Goal: Task Accomplishment & Management: Manage account settings

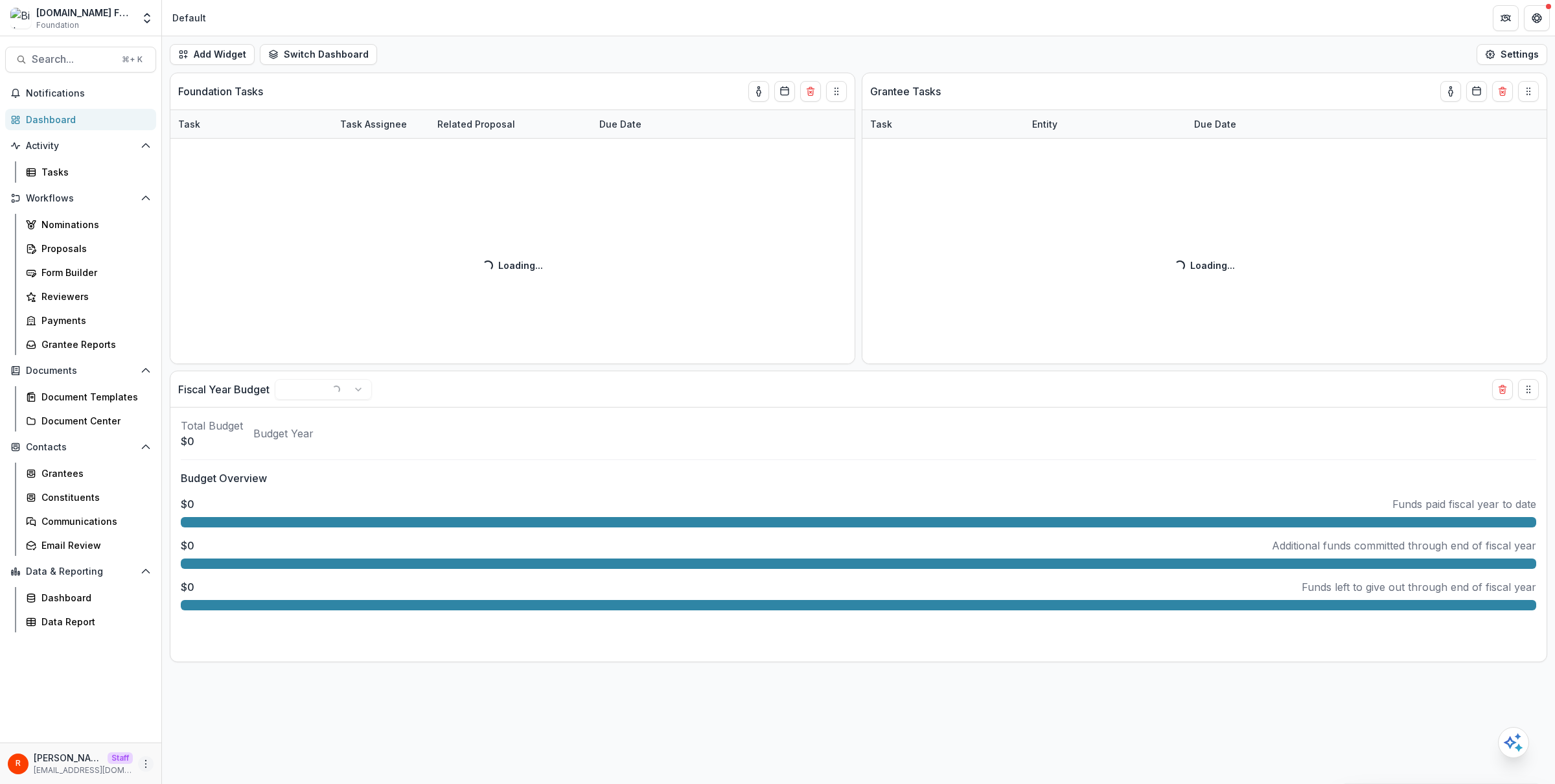
click at [146, 760] on circle "More" at bounding box center [146, 760] width 1 height 1
click at [232, 734] on link "User Settings" at bounding box center [231, 735] width 139 height 22
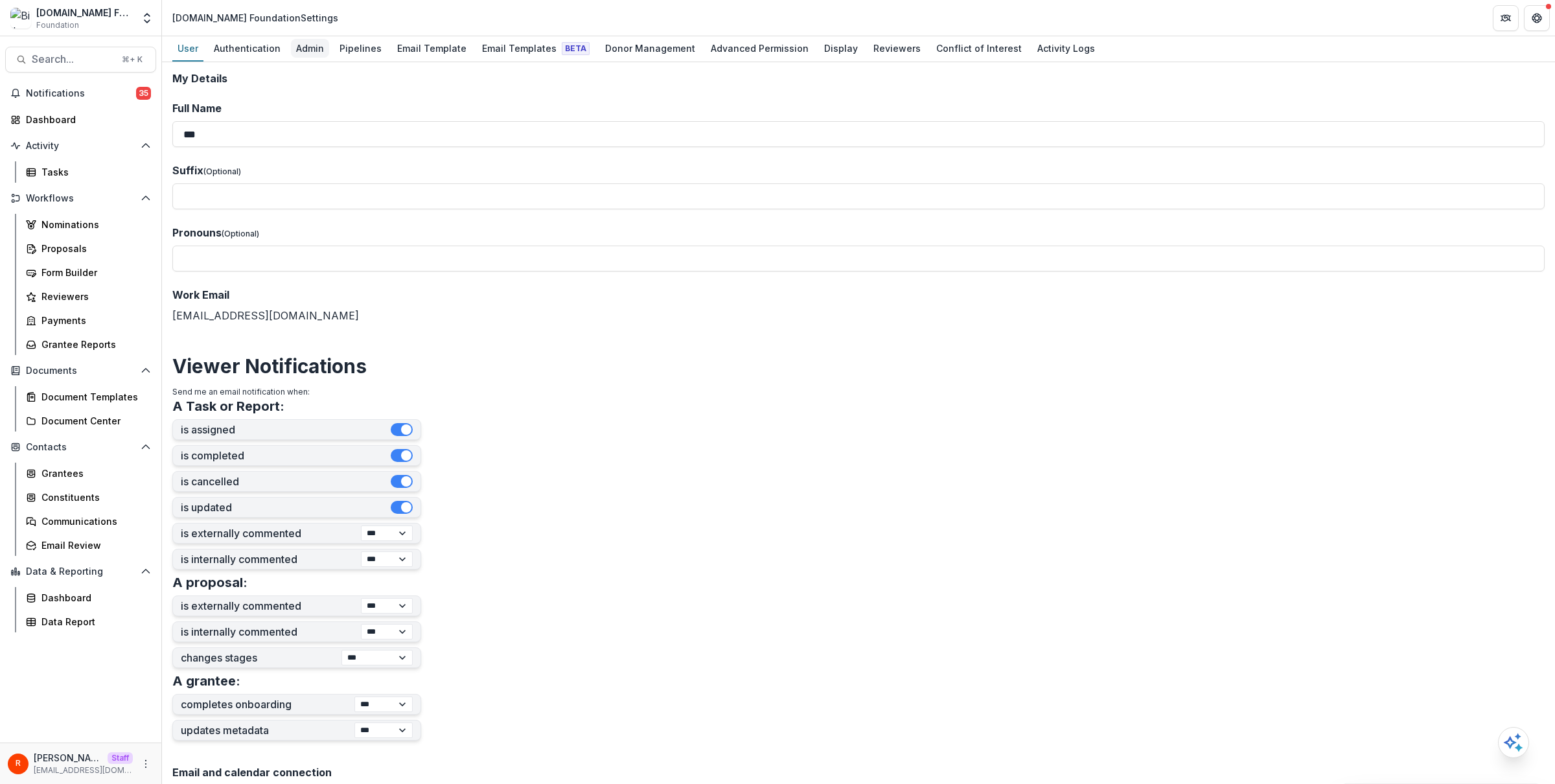
click at [323, 48] on div "Admin" at bounding box center [310, 48] width 38 height 19
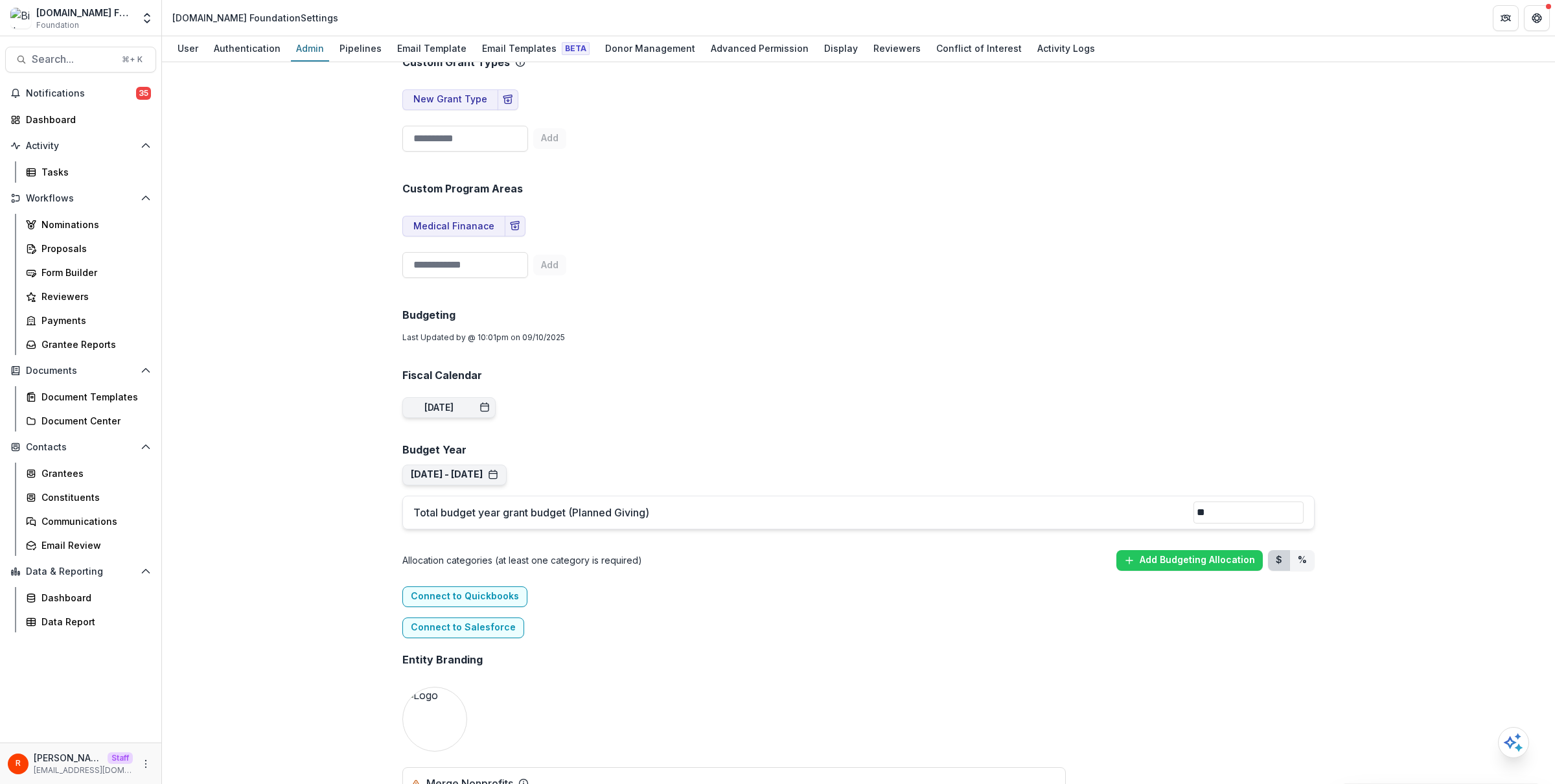
scroll to position [757, 0]
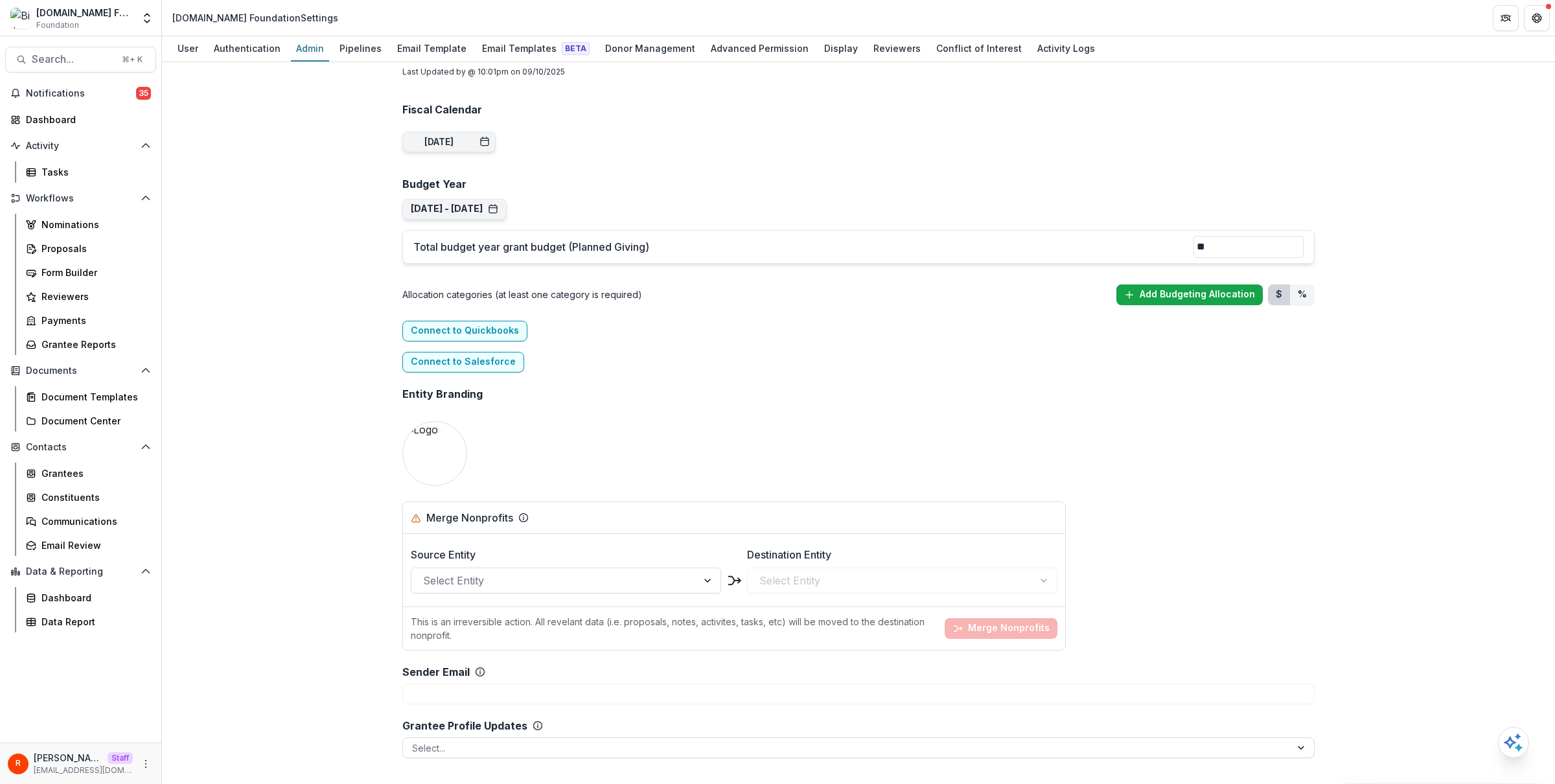
click at [1162, 295] on button "Add Budgeting Allocation" at bounding box center [1190, 295] width 147 height 21
click at [481, 217] on button "Sep 1, 2025 - Aug 31, 2026 Navigate Years Sep 1, 2020 - Aug 31, 2021 Copy Sep 1…" at bounding box center [454, 209] width 104 height 21
click at [499, 205] on button "Sep 1, 2025 - Aug 31, 2026" at bounding box center [455, 209] width 88 height 11
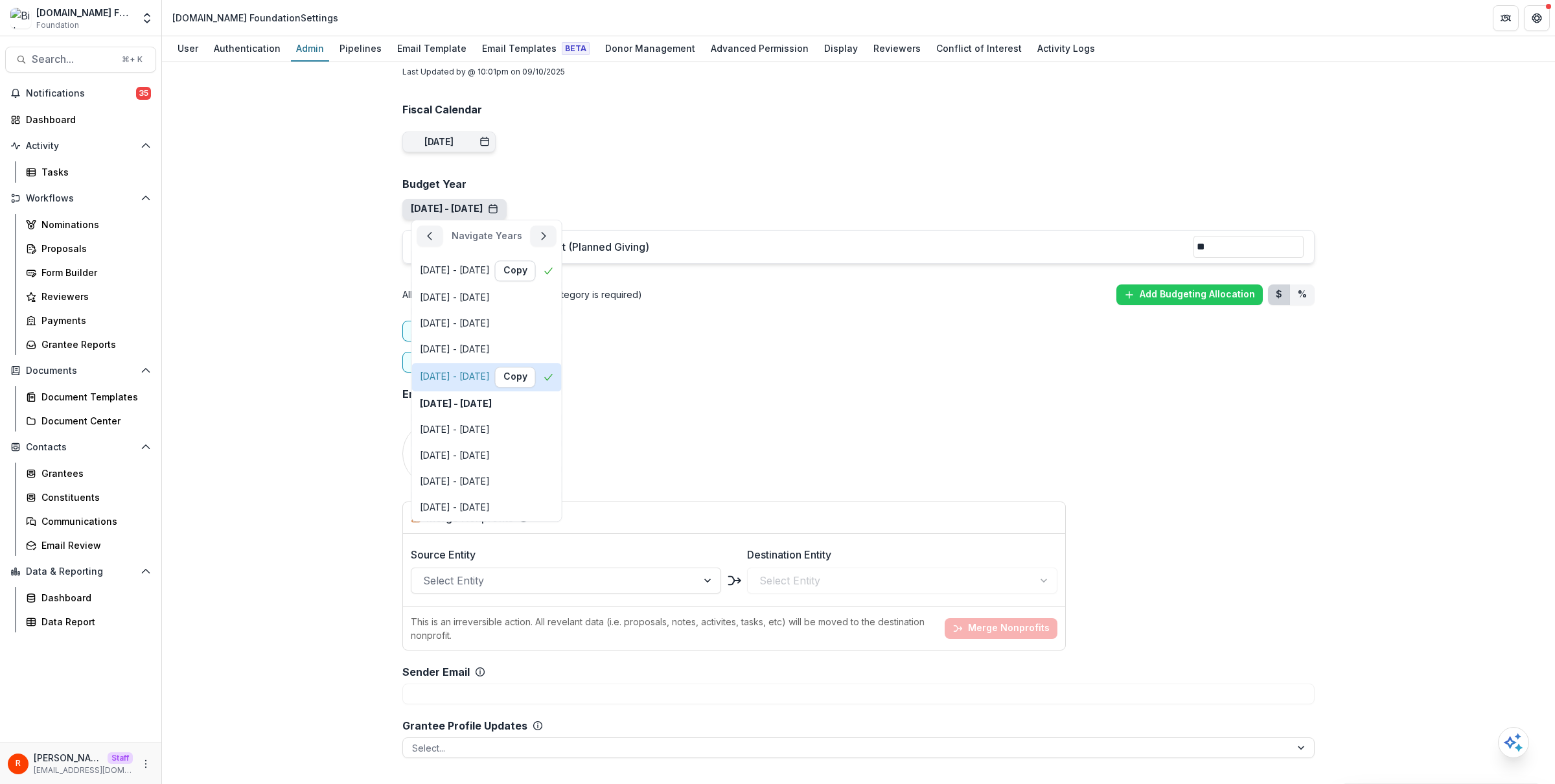
click at [491, 383] on div "Sep 1, 2024 - Aug 31, 2025 Copy" at bounding box center [487, 377] width 134 height 21
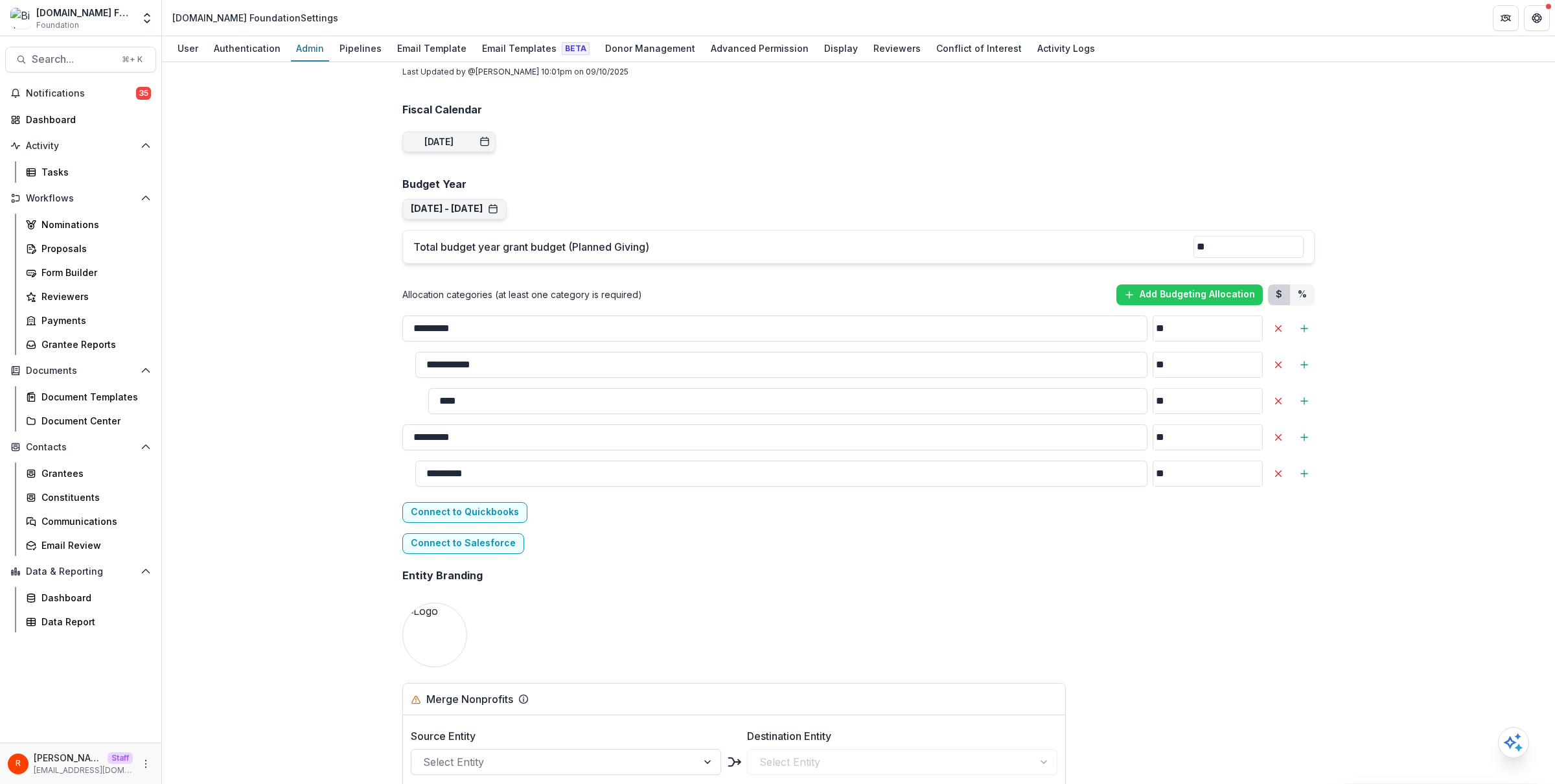
click at [638, 251] on p "Total budget year grant budget (Planned Giving)" at bounding box center [803, 247] width 780 height 15
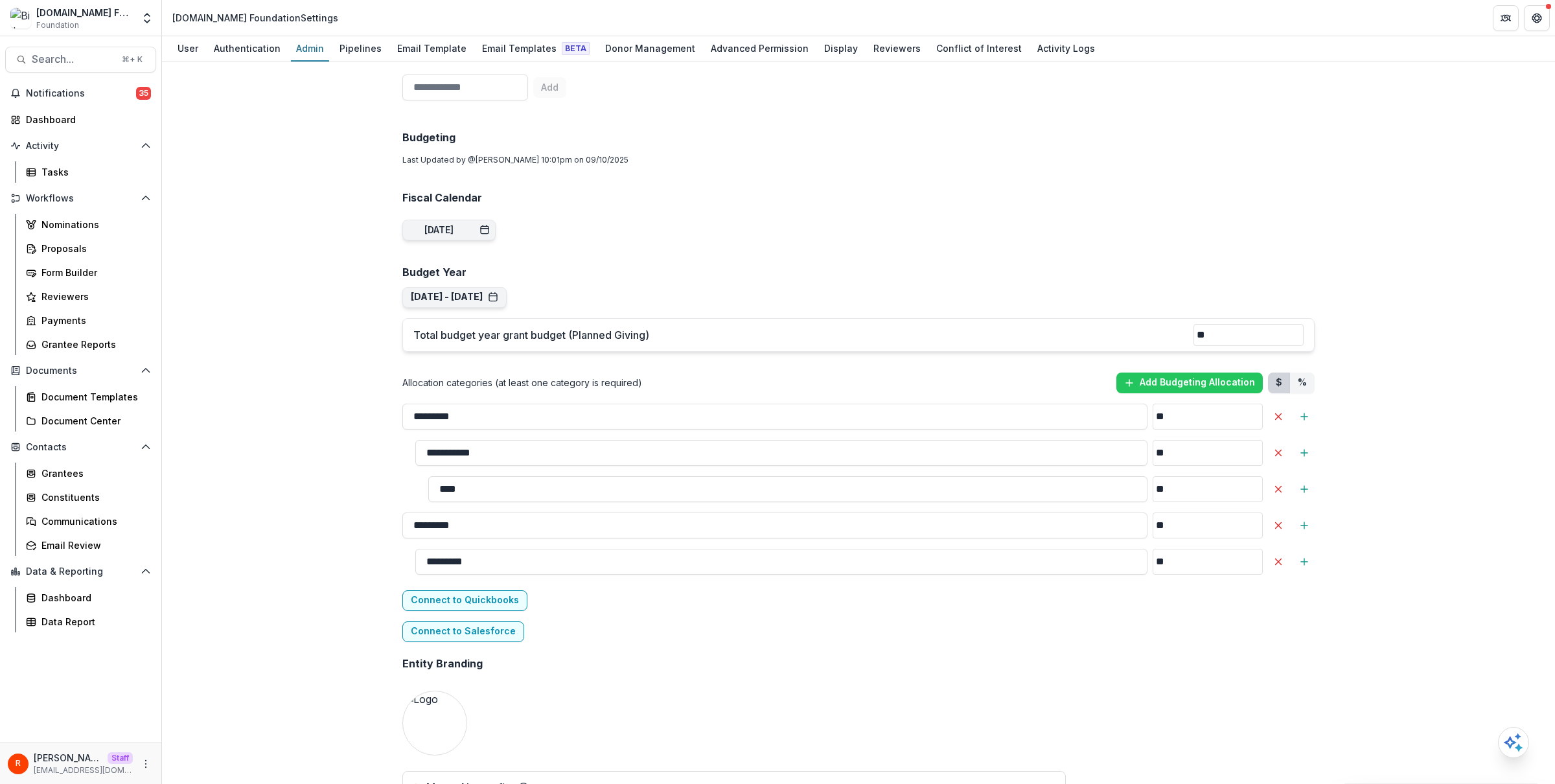
scroll to position [656, 0]
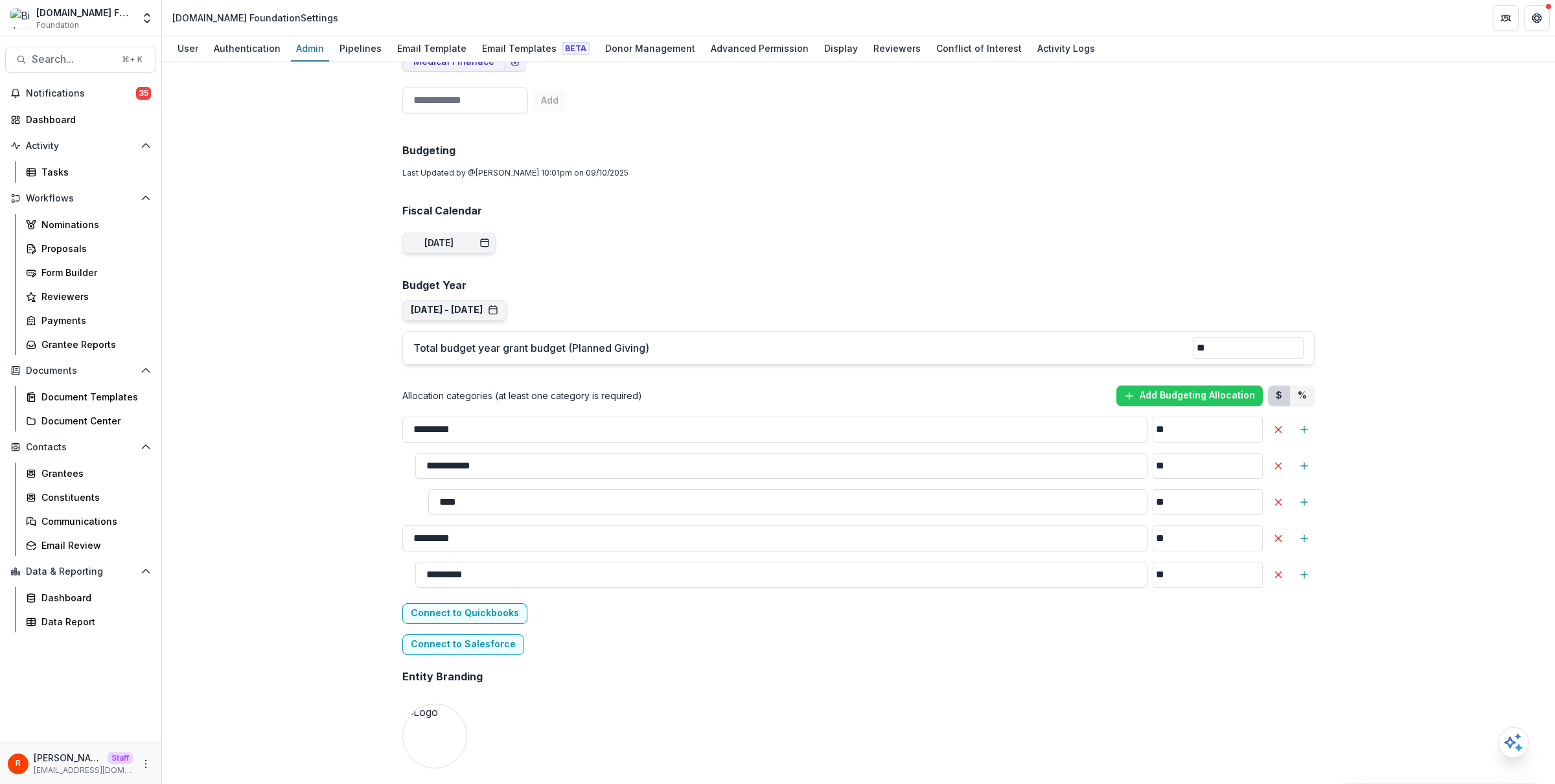
click at [552, 334] on div "Total budget year grant budget (Planned Giving) **" at bounding box center [858, 348] width 913 height 34
copy p "Total"
click at [859, 214] on h2 "Fiscal Calendar" at bounding box center [858, 211] width 913 height 12
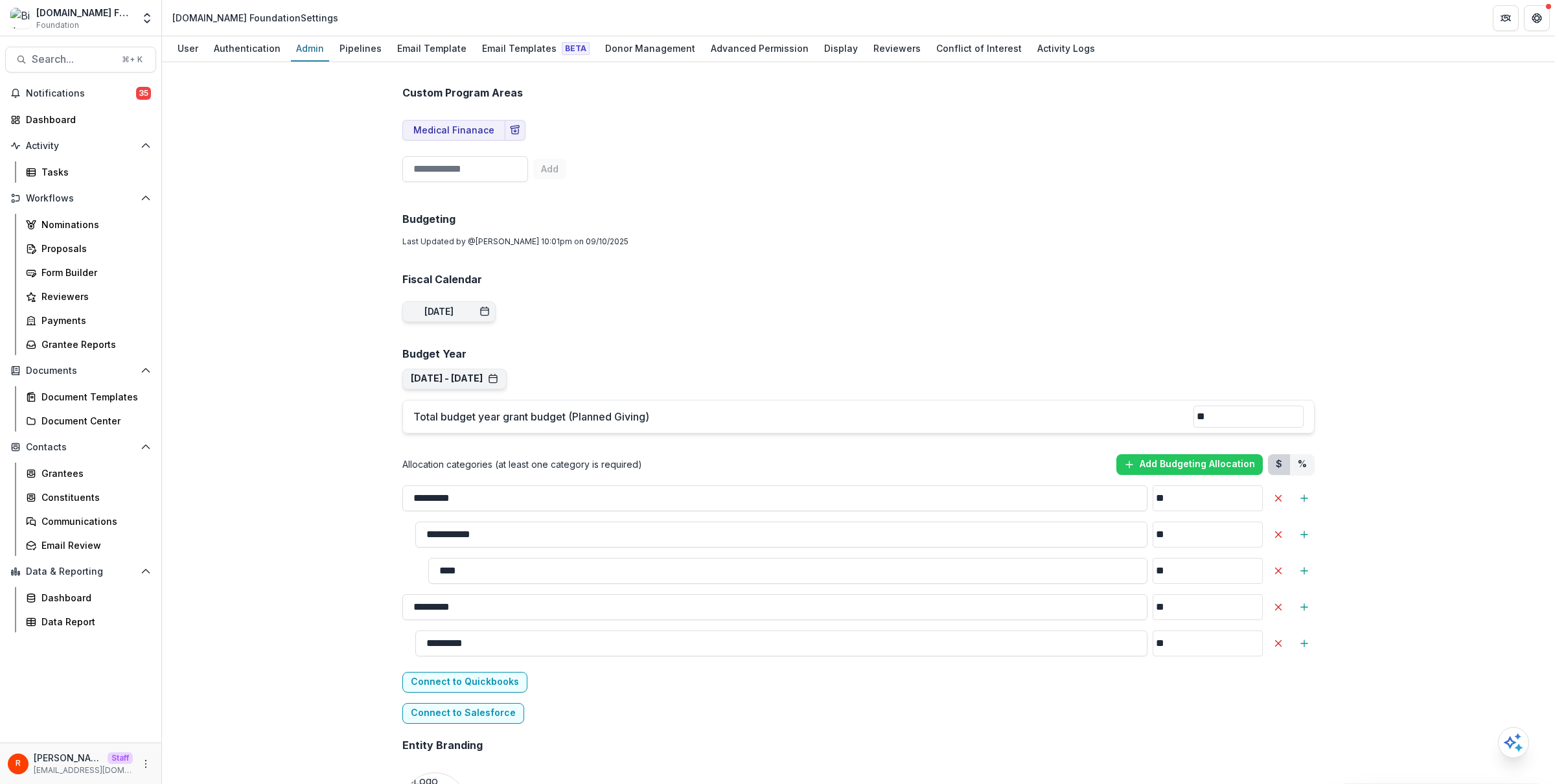
scroll to position [586, 0]
click at [665, 372] on div "**********" at bounding box center [859, 631] width 933 height 2289
click at [434, 387] on button "Sep 1, 2024 - Aug 31, 2025 Navigate Years Sep 1, 2020 - Aug 31, 2021 Copy Sep 1…" at bounding box center [454, 380] width 104 height 21
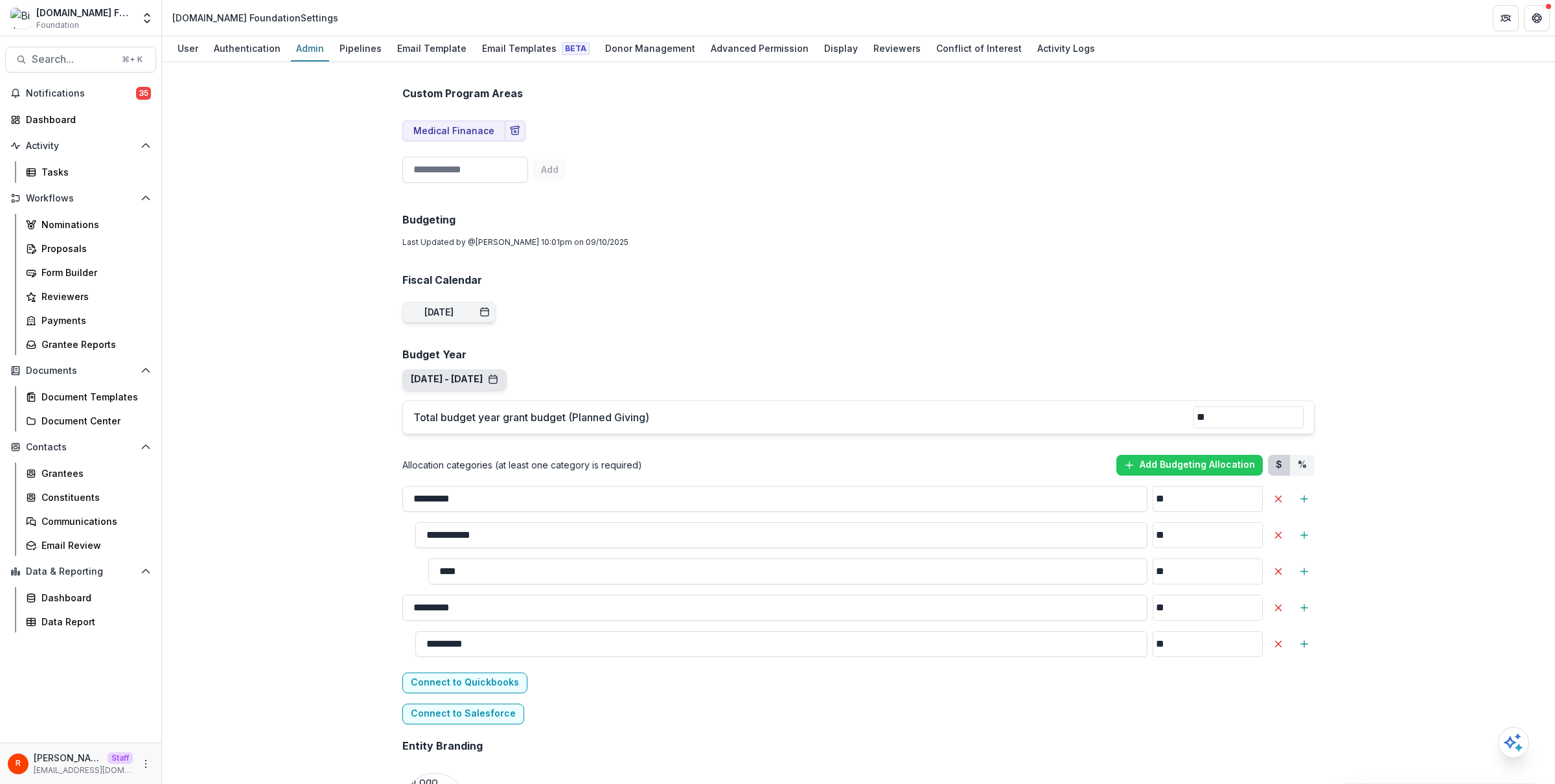
click at [469, 377] on button "Sep 1, 2024 - Aug 31, 2025" at bounding box center [455, 379] width 88 height 11
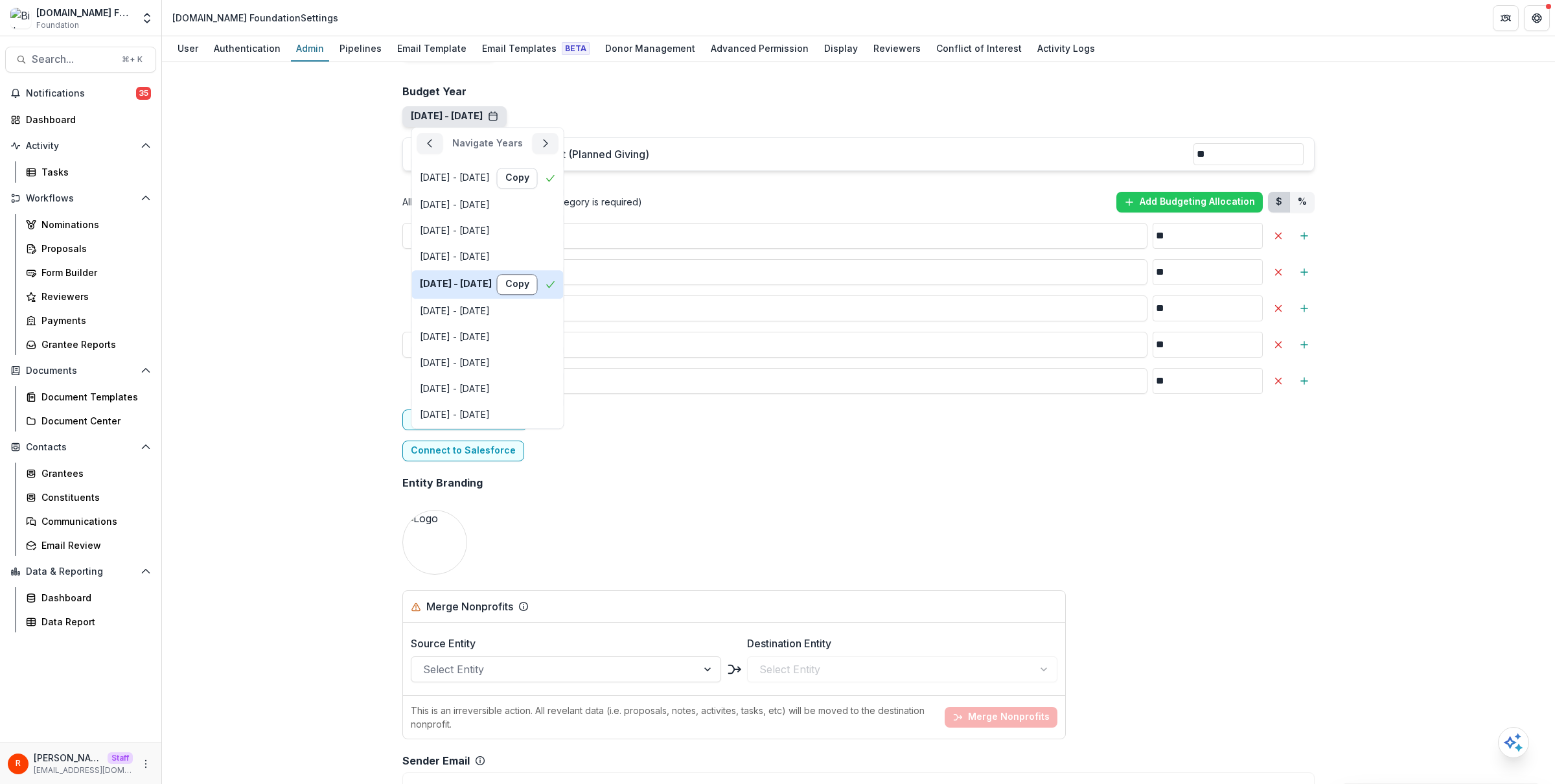
scroll to position [610, 0]
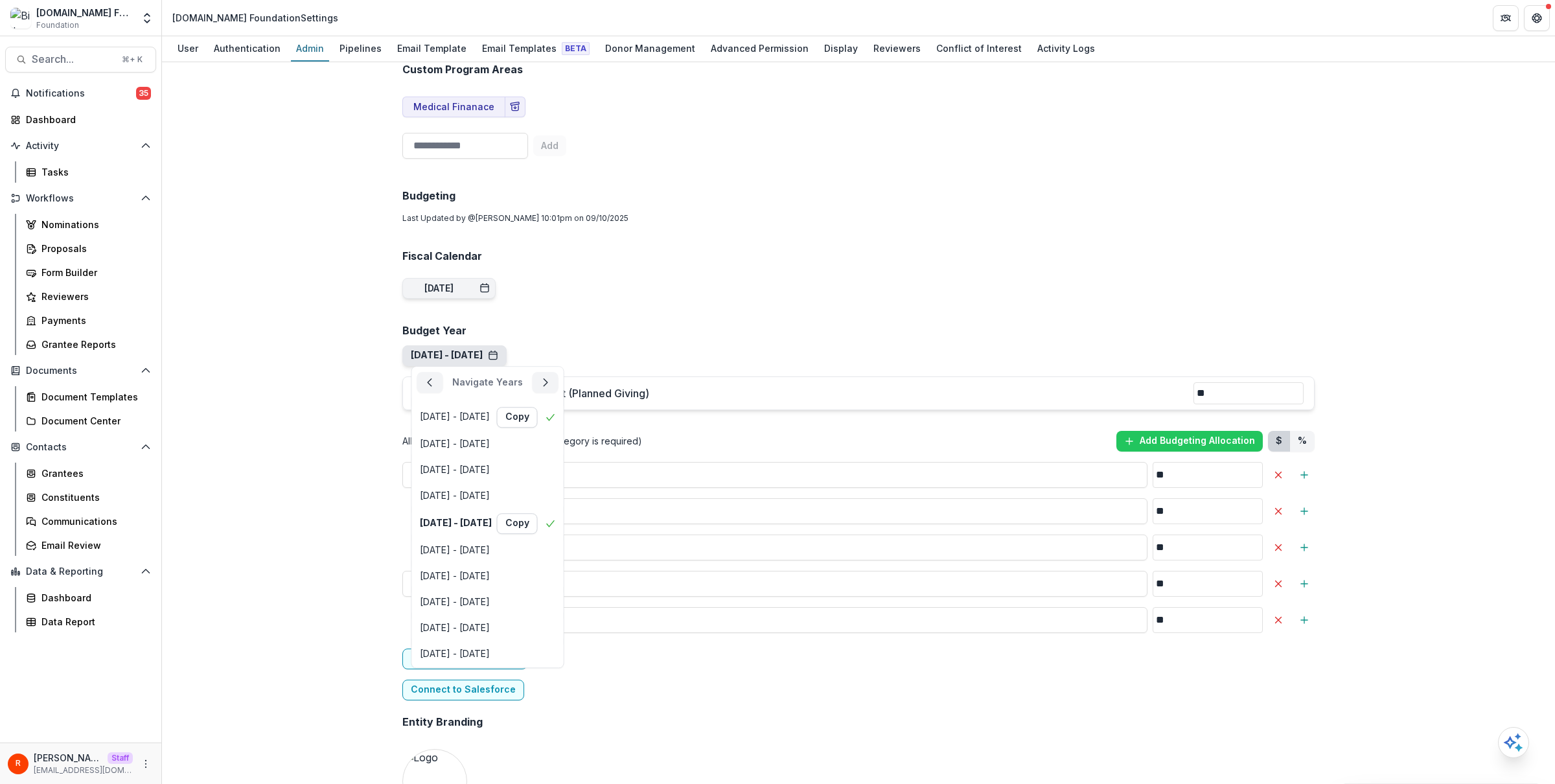
click at [547, 387] on div "Navigate Years" at bounding box center [488, 382] width 151 height 31
drag, startPoint x: 474, startPoint y: 385, endPoint x: 563, endPoint y: 385, distance: 89.0
click at [563, 385] on div "Navigate Years" at bounding box center [488, 382] width 151 height 31
click at [551, 377] on icon "button" at bounding box center [545, 382] width 10 height 10
click at [534, 381] on icon "button" at bounding box center [538, 382] width 10 height 10
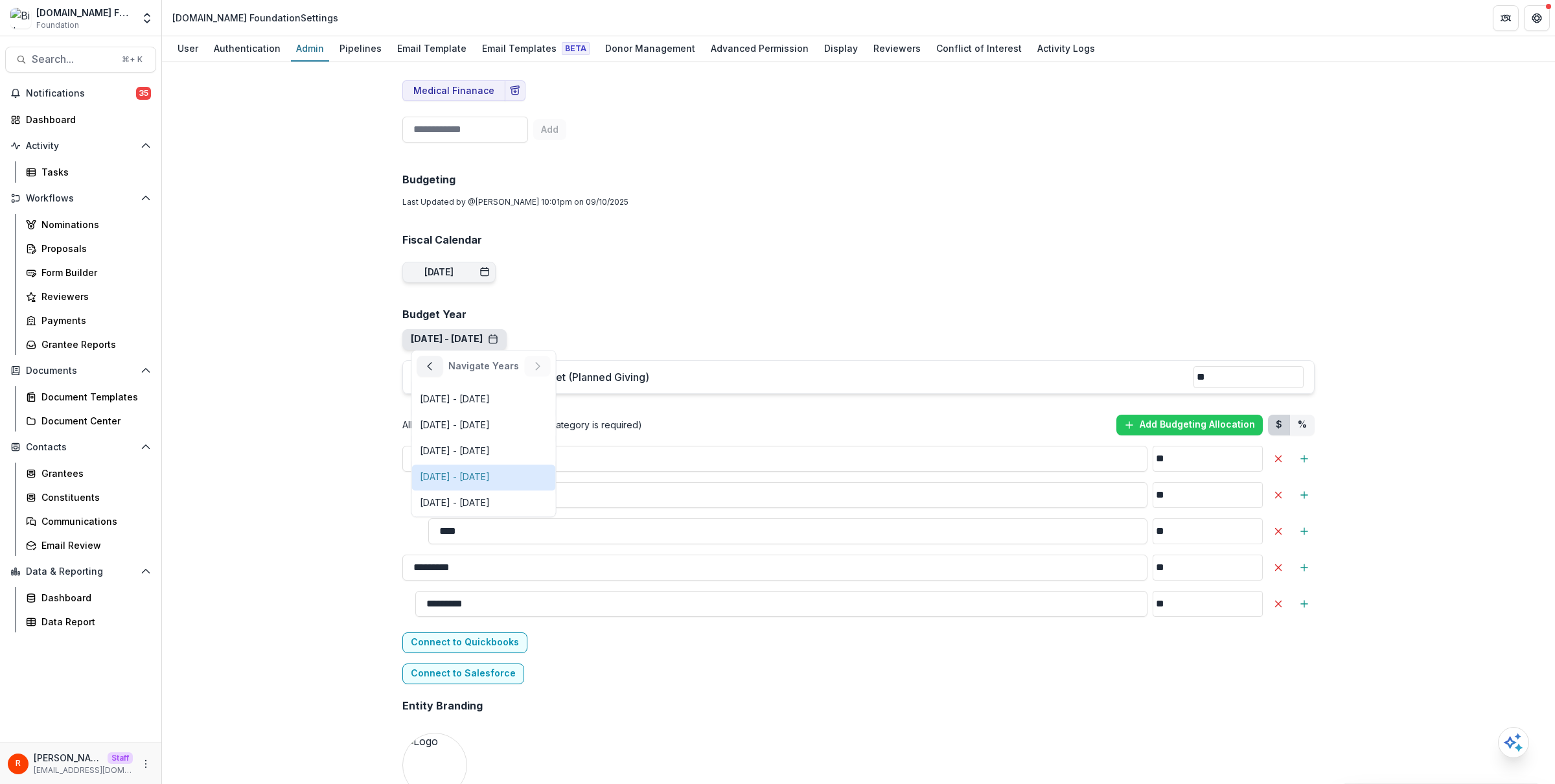
scroll to position [627, 0]
click at [434, 366] on button "button" at bounding box center [430, 365] width 26 height 21
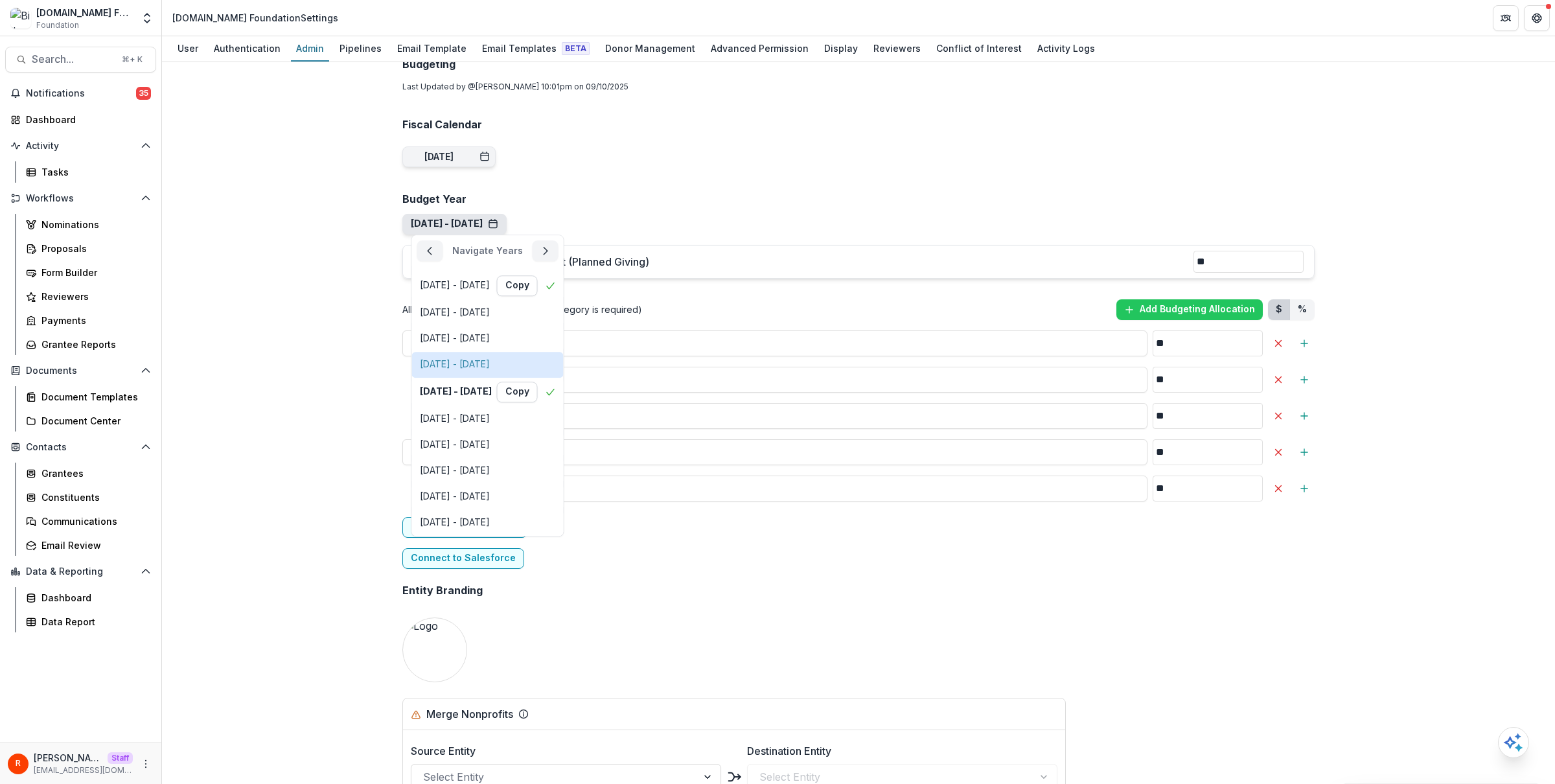
scroll to position [730, 0]
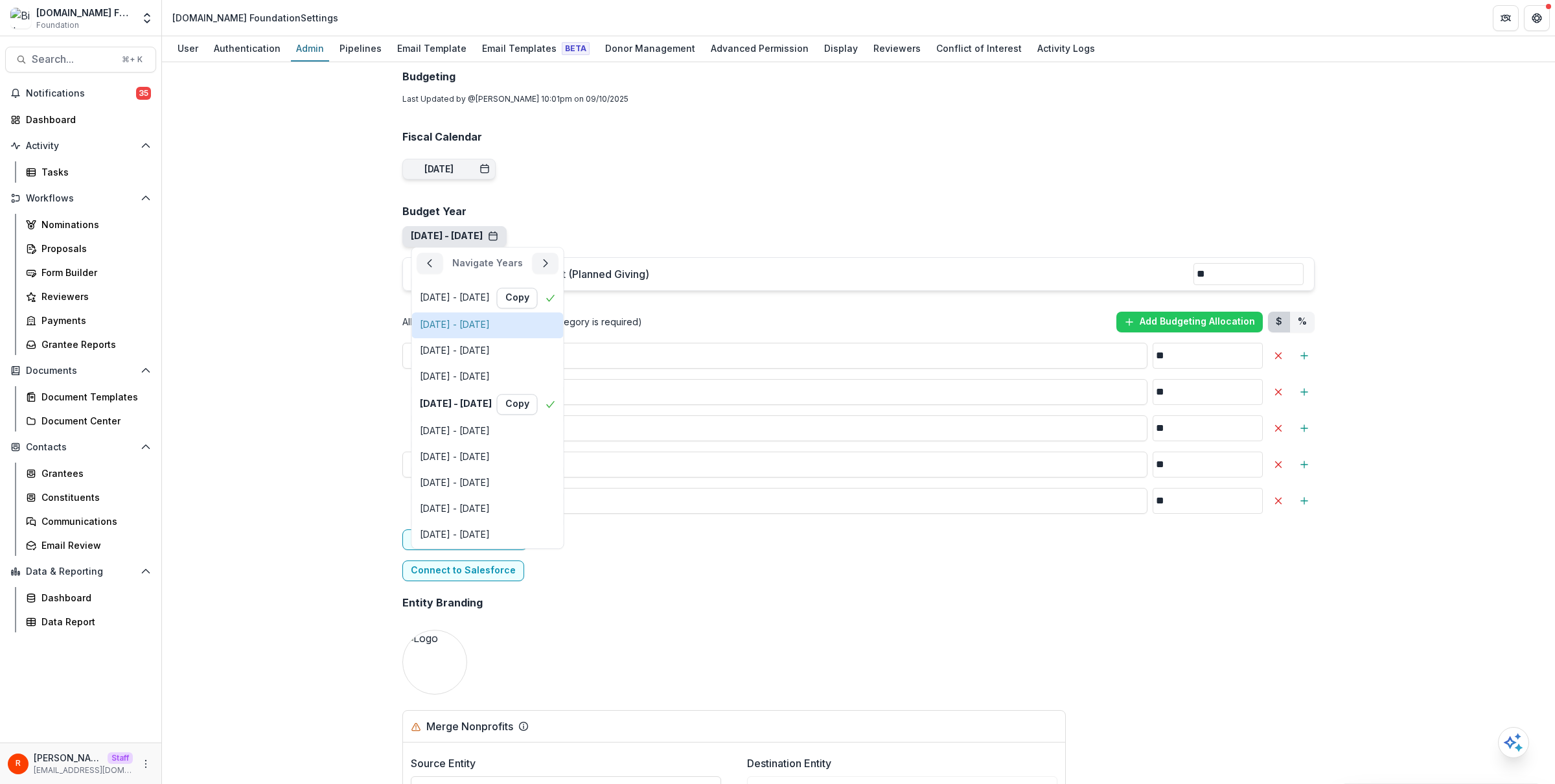
click at [556, 328] on div "Sep 1, 2021 - Aug 31, 2022" at bounding box center [488, 325] width 136 height 11
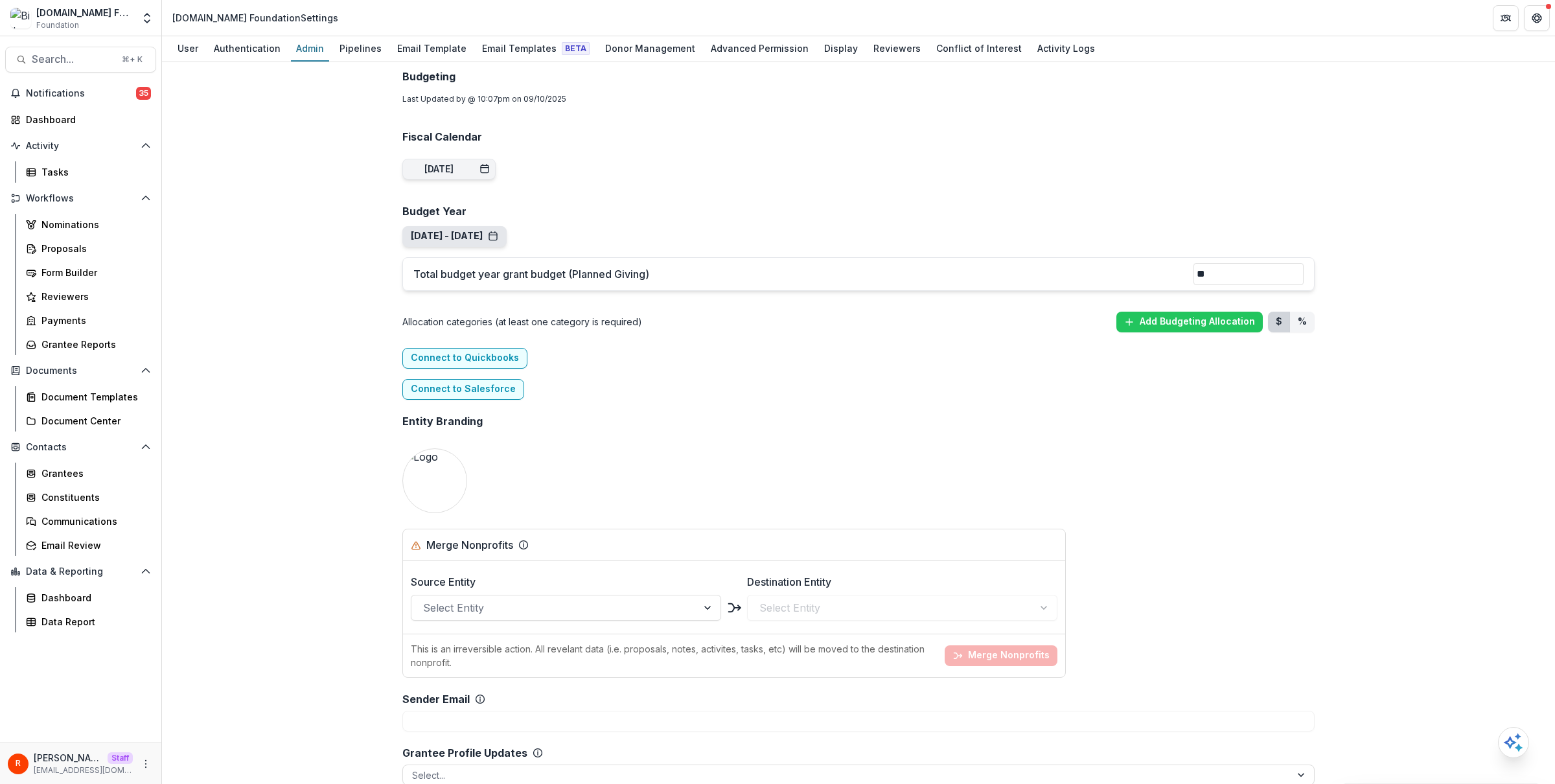
click at [494, 239] on button "Sep 1, 2021 - Aug 31, 2022" at bounding box center [455, 236] width 88 height 11
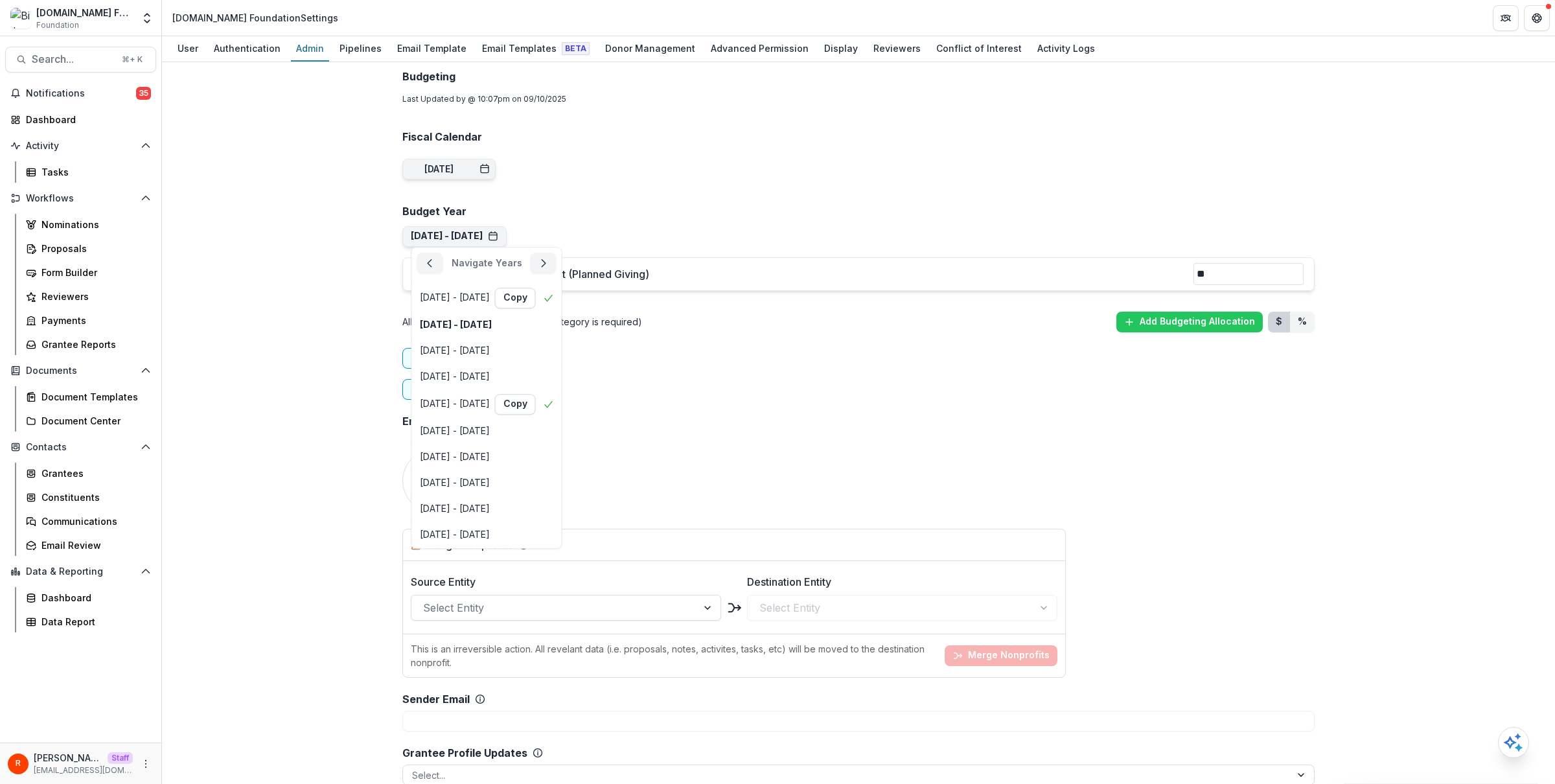
click at [658, 194] on div "Team ( 1 ) Add Team Member + Name Title Email Permissions test raj+1@trytemelio…" at bounding box center [859, 397] width 933 height 2107
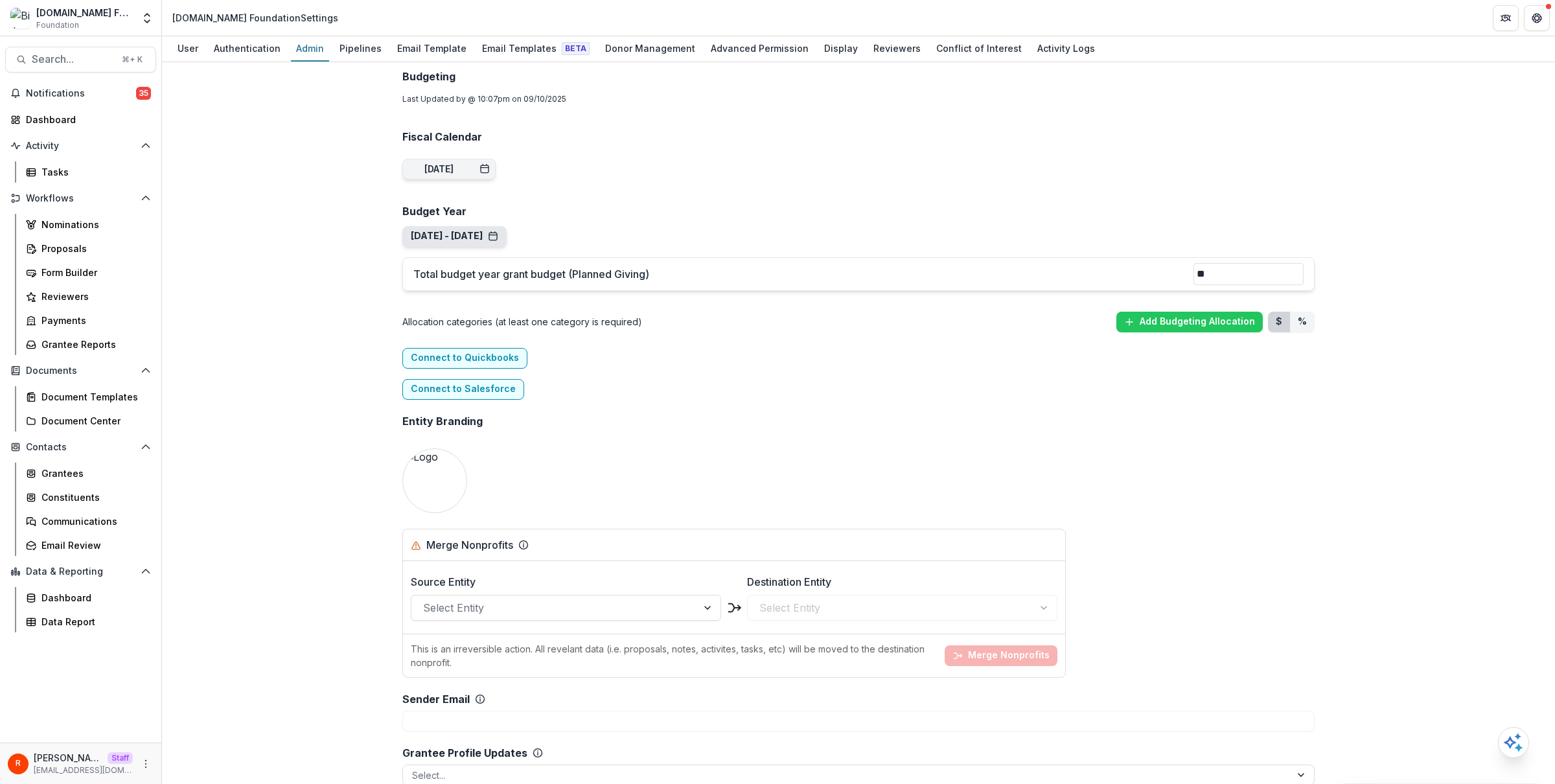
click at [499, 235] on button "Sep 1, 2021 - Aug 31, 2022" at bounding box center [455, 236] width 88 height 11
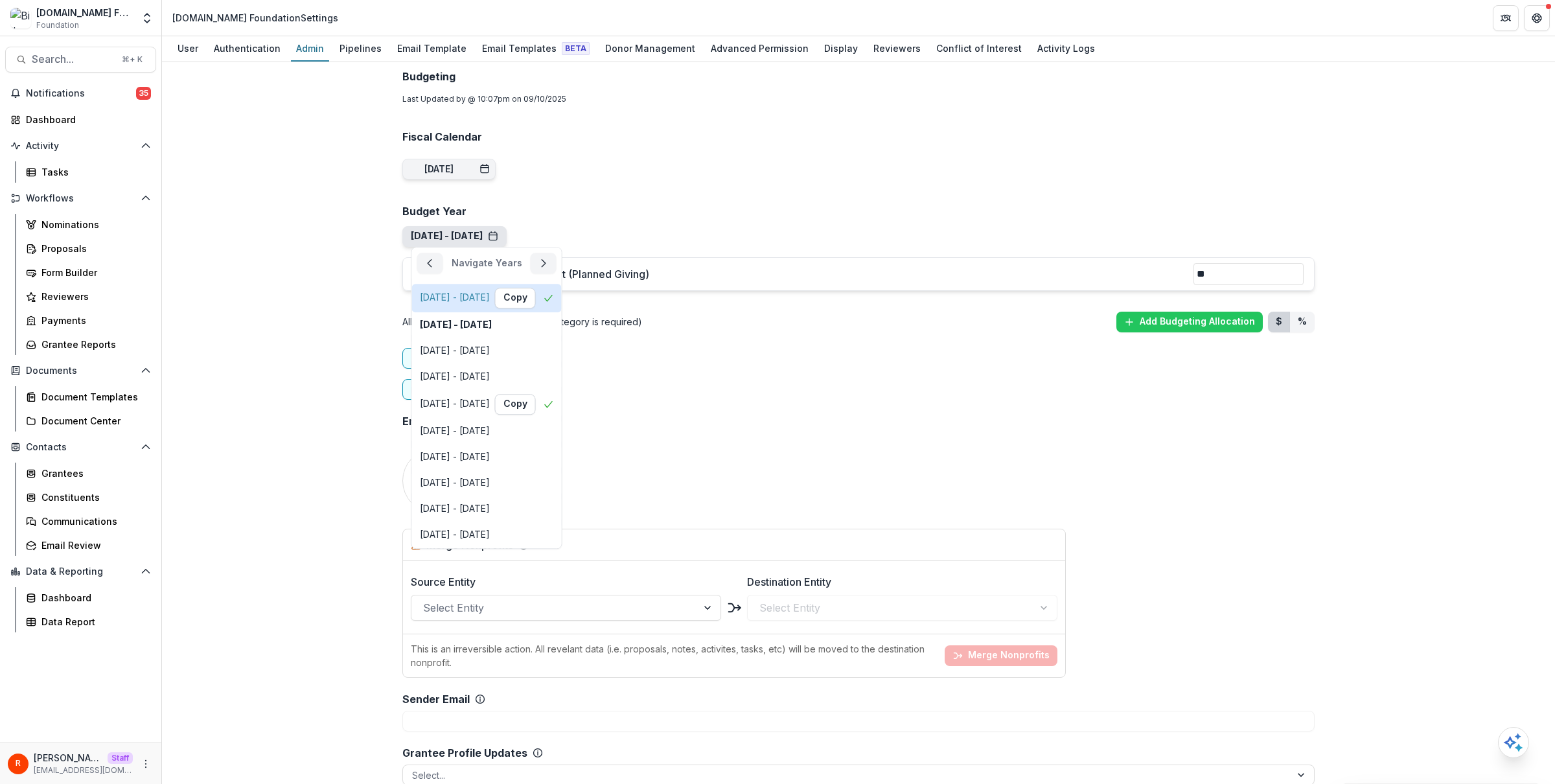
click at [490, 297] on div "Sep 1, 2020 - Aug 31, 2021" at bounding box center [455, 298] width 70 height 11
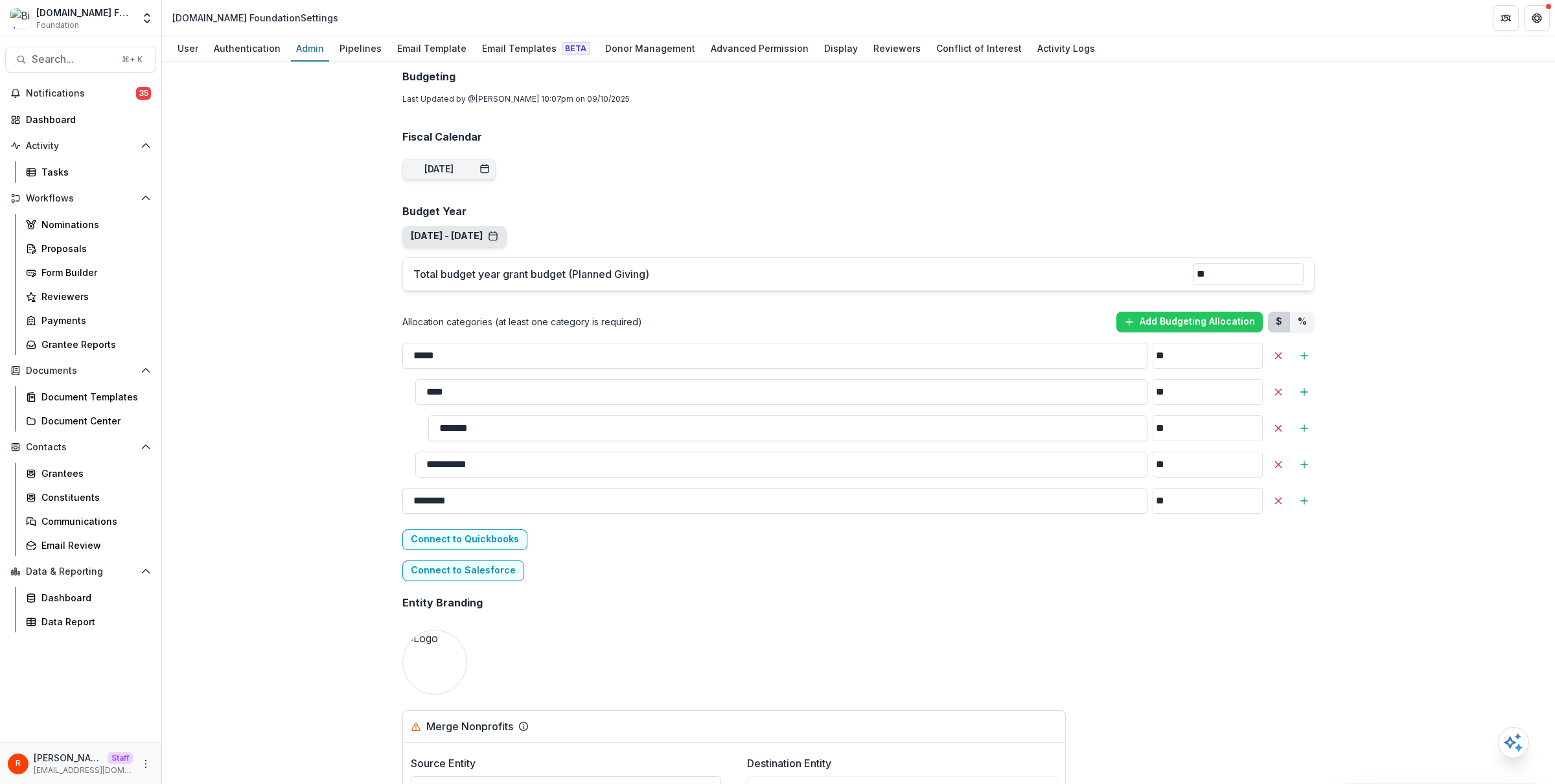
click at [499, 237] on button "Sep 1, 2020 - Aug 31, 2021" at bounding box center [455, 236] width 88 height 11
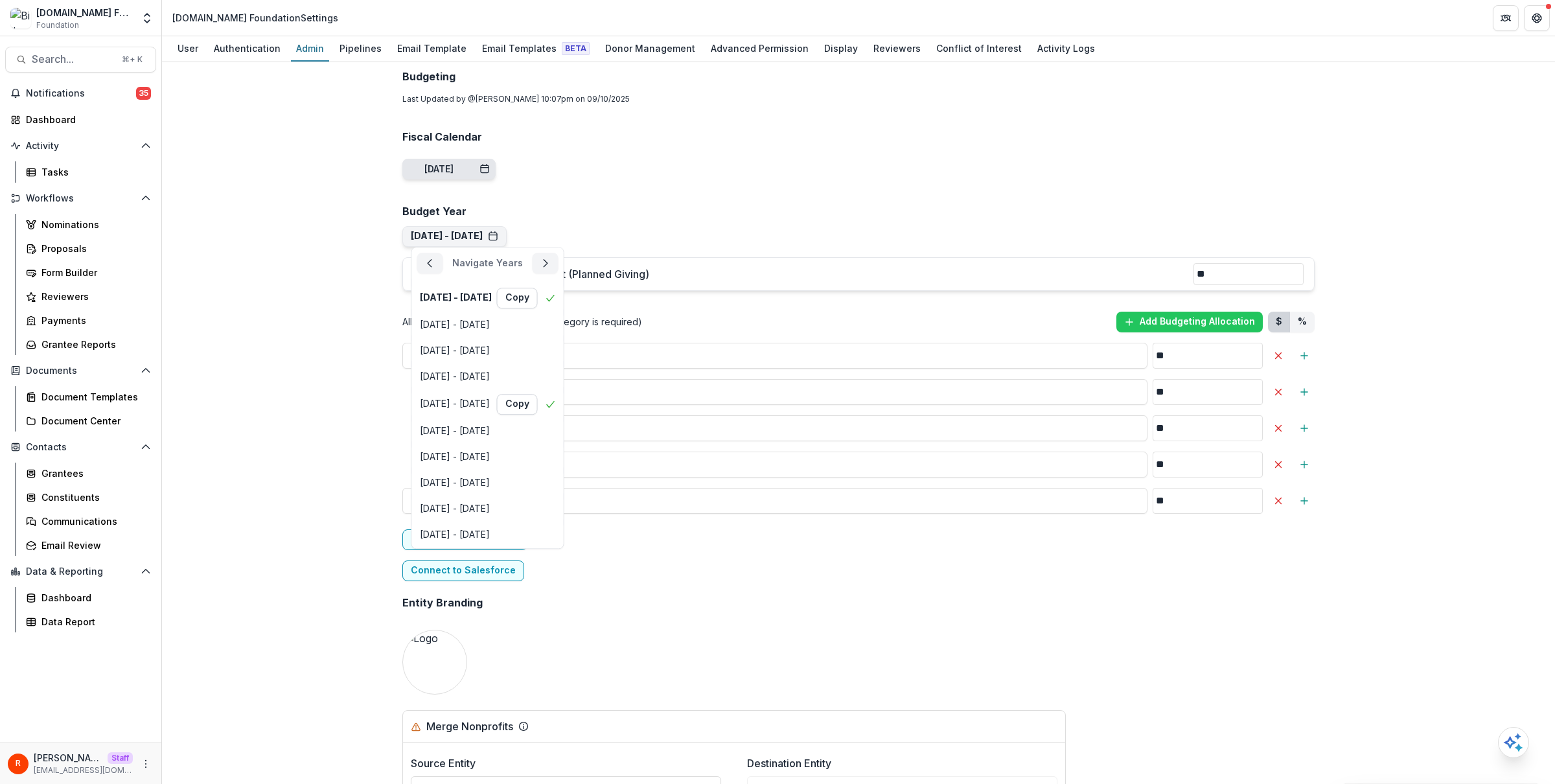
click at [454, 164] on div "Sep 8, 2024" at bounding box center [439, 169] width 29 height 11
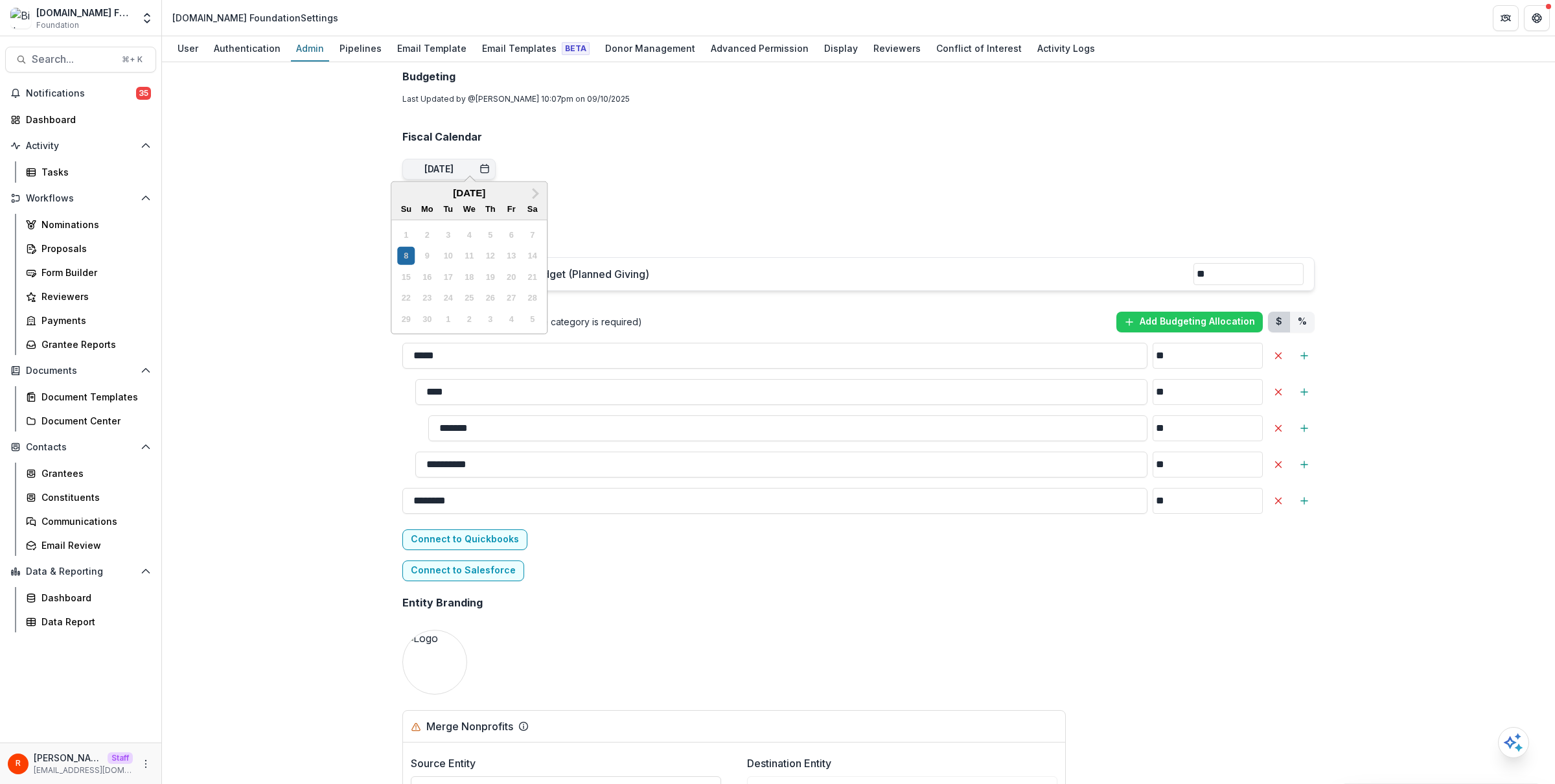
click at [557, 165] on div "Team ( 1 ) Add Team Member + Name Title Email Permissions test raj+1@trytemelio…" at bounding box center [859, 487] width 933 height 2289
click at [499, 235] on button "Sep 1, 2020 - Aug 31, 2021" at bounding box center [455, 236] width 88 height 11
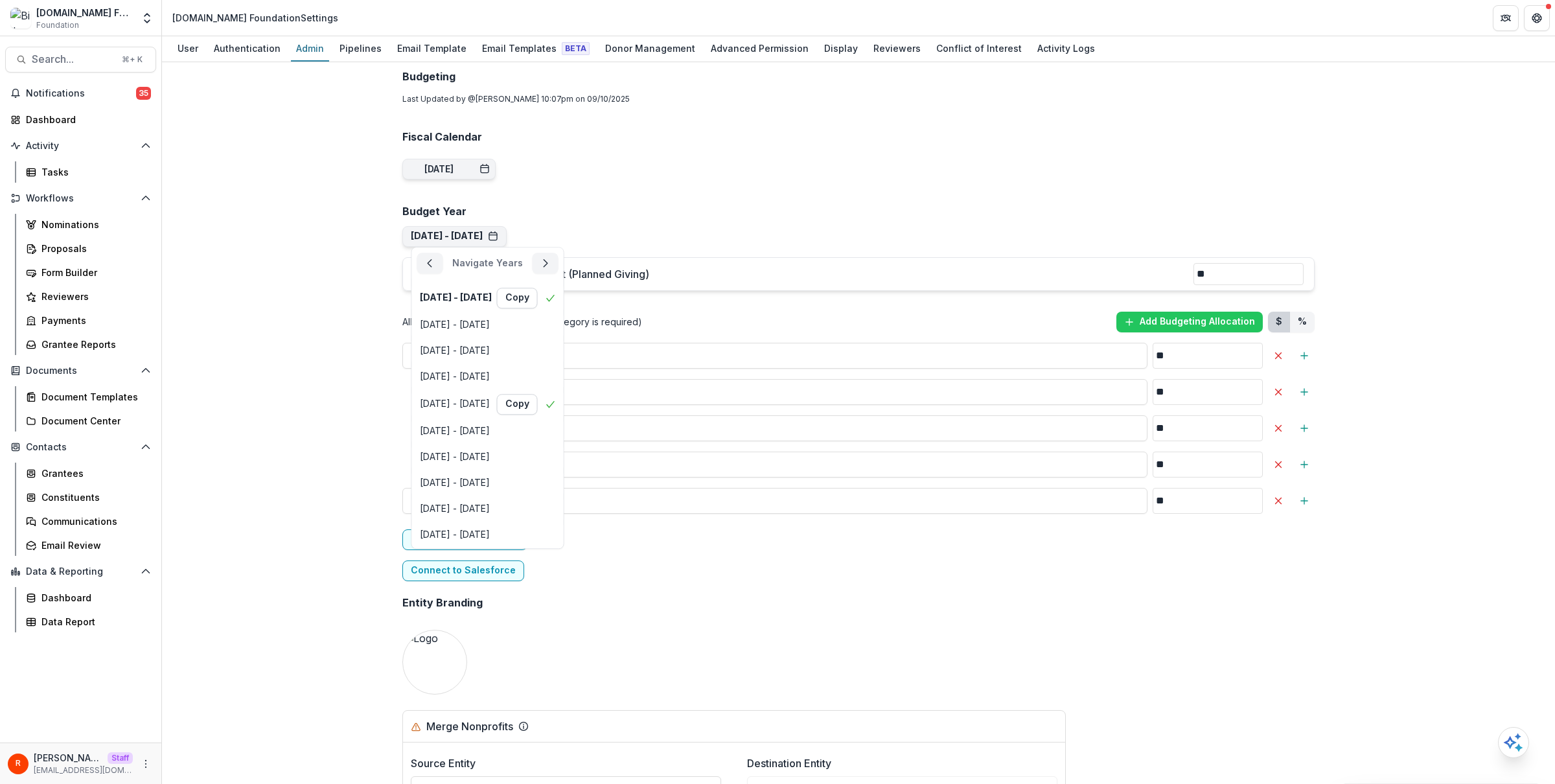
click at [310, 462] on div "**********" at bounding box center [858, 423] width 1393 height 722
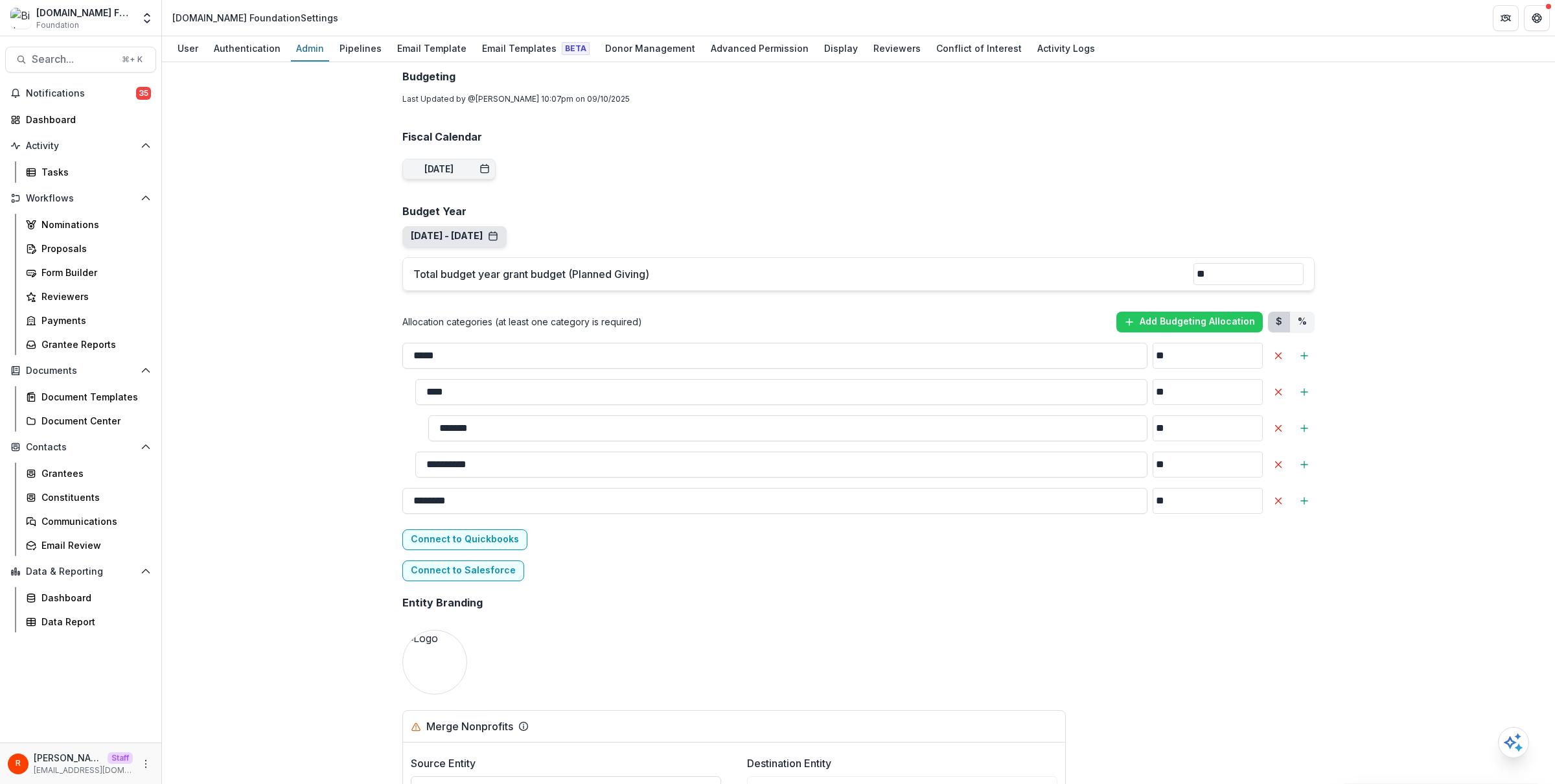
click at [461, 226] on button "Sep 1, 2020 - Aug 31, 2021 Navigate Years Sep 1, 2020 - Aug 31, 2021 Copy Sep 1…" at bounding box center [454, 237] width 104 height 21
click at [451, 247] on div "**********" at bounding box center [859, 487] width 933 height 2289
click at [455, 237] on button "Sep 1, 2020 - Aug 31, 2021" at bounding box center [455, 236] width 88 height 11
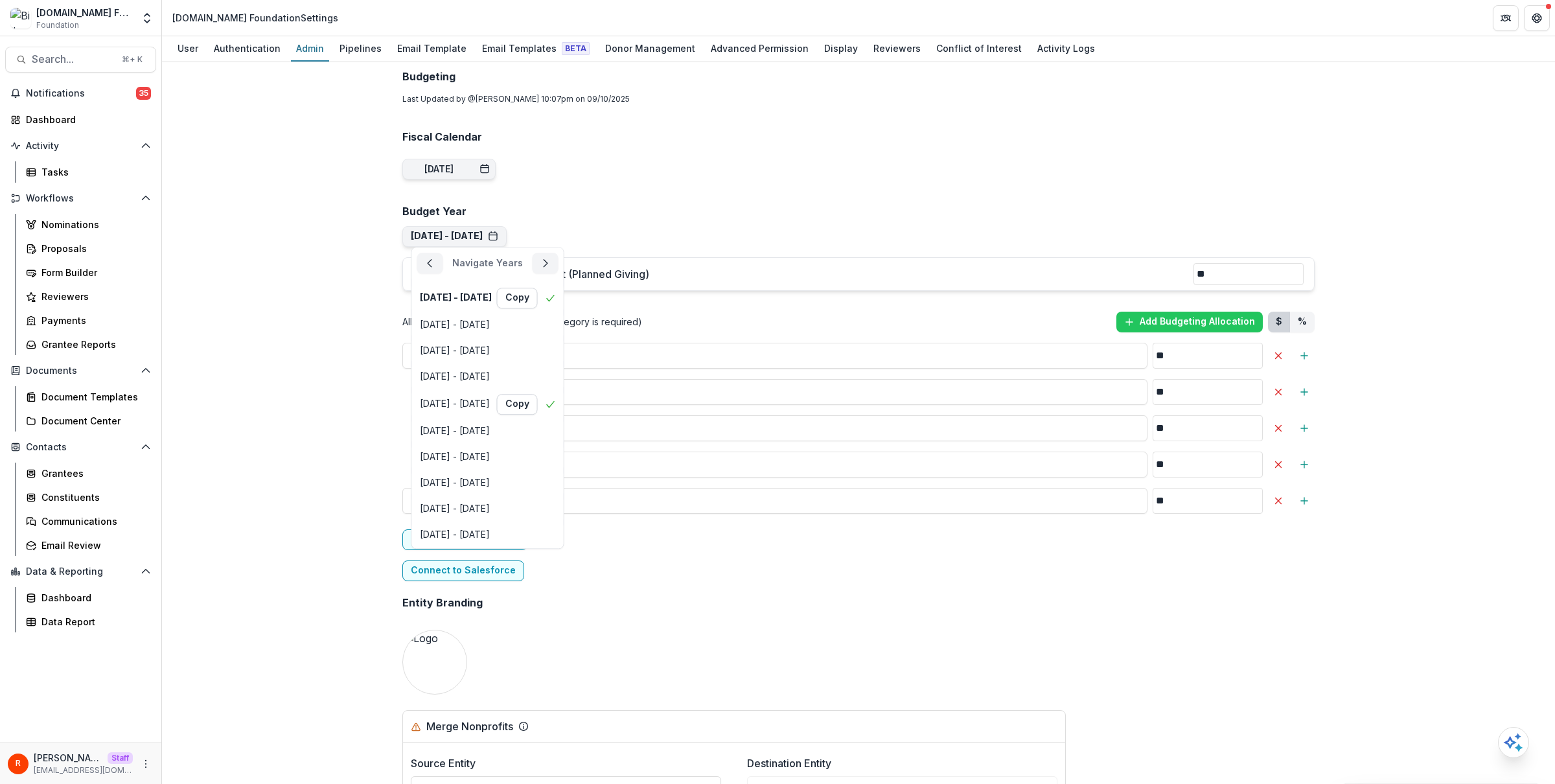
click at [373, 226] on div "**********" at bounding box center [858, 423] width 1393 height 722
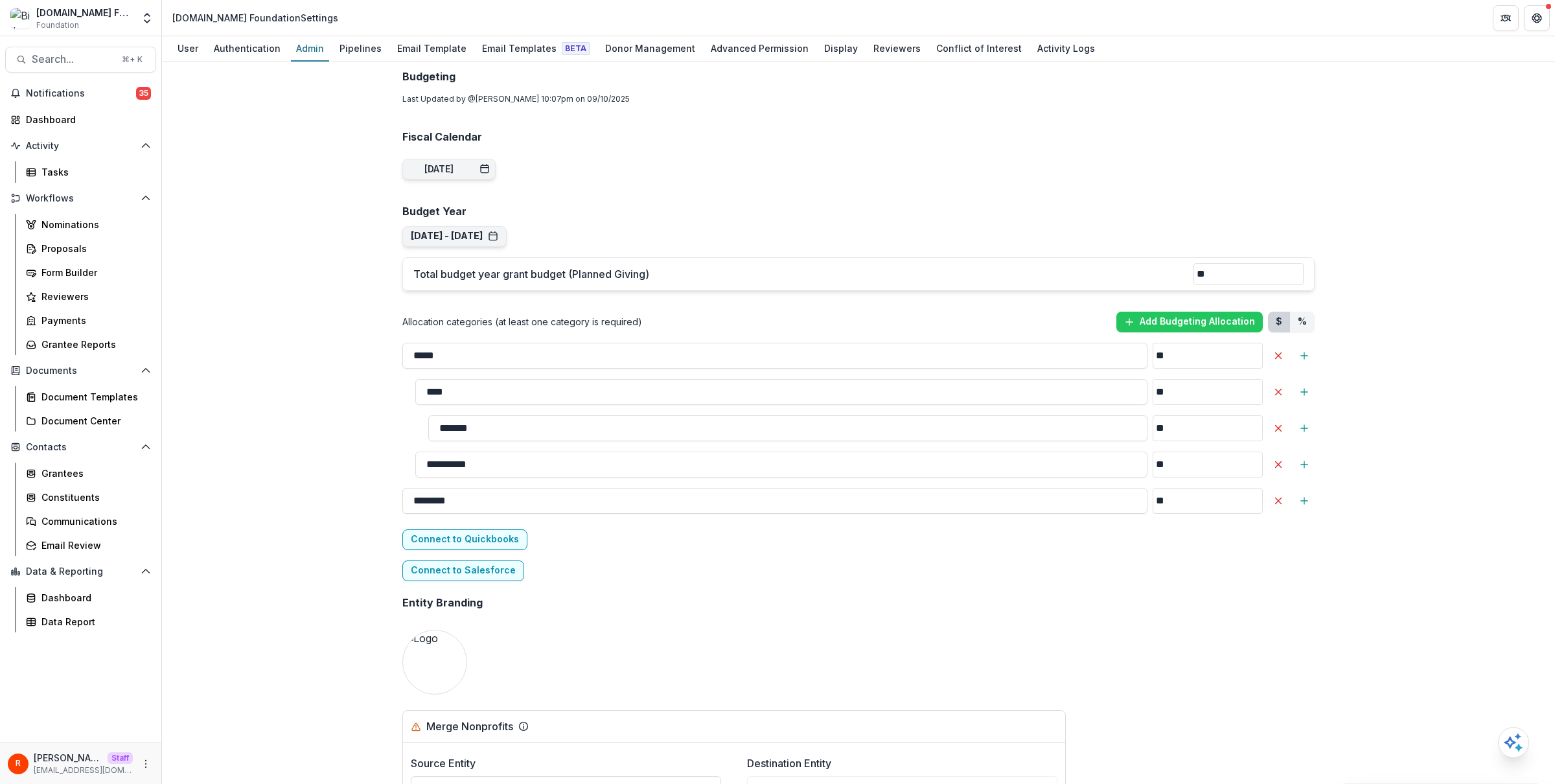
click at [351, 219] on div "**********" at bounding box center [858, 423] width 1393 height 722
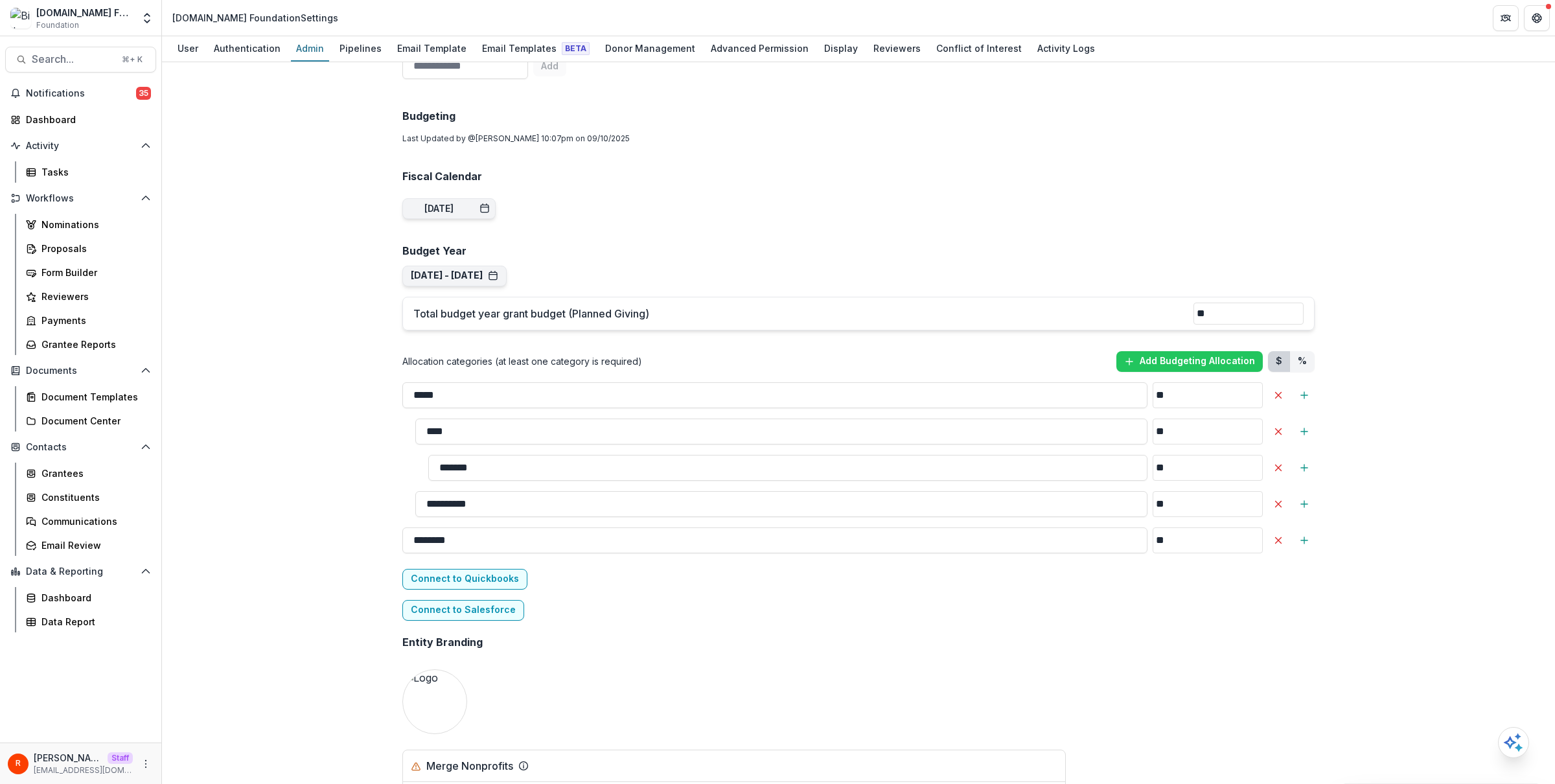
click at [1170, 400] on input "**" at bounding box center [1208, 395] width 110 height 26
click at [456, 281] on button "Sep 1, 2020 - Aug 31, 2021 Navigate Years Sep 1, 2020 - Aug 31, 2021 Copy Sep 1…" at bounding box center [454, 276] width 104 height 21
click at [462, 269] on button "Sep 1, 2020 - Aug 31, 2021 Navigate Years Sep 1, 2020 - Aug 31, 2021 Copy Sep 1…" at bounding box center [454, 276] width 104 height 21
click at [489, 274] on button "Sep 1, 2020 - Aug 31, 2021" at bounding box center [455, 276] width 88 height 11
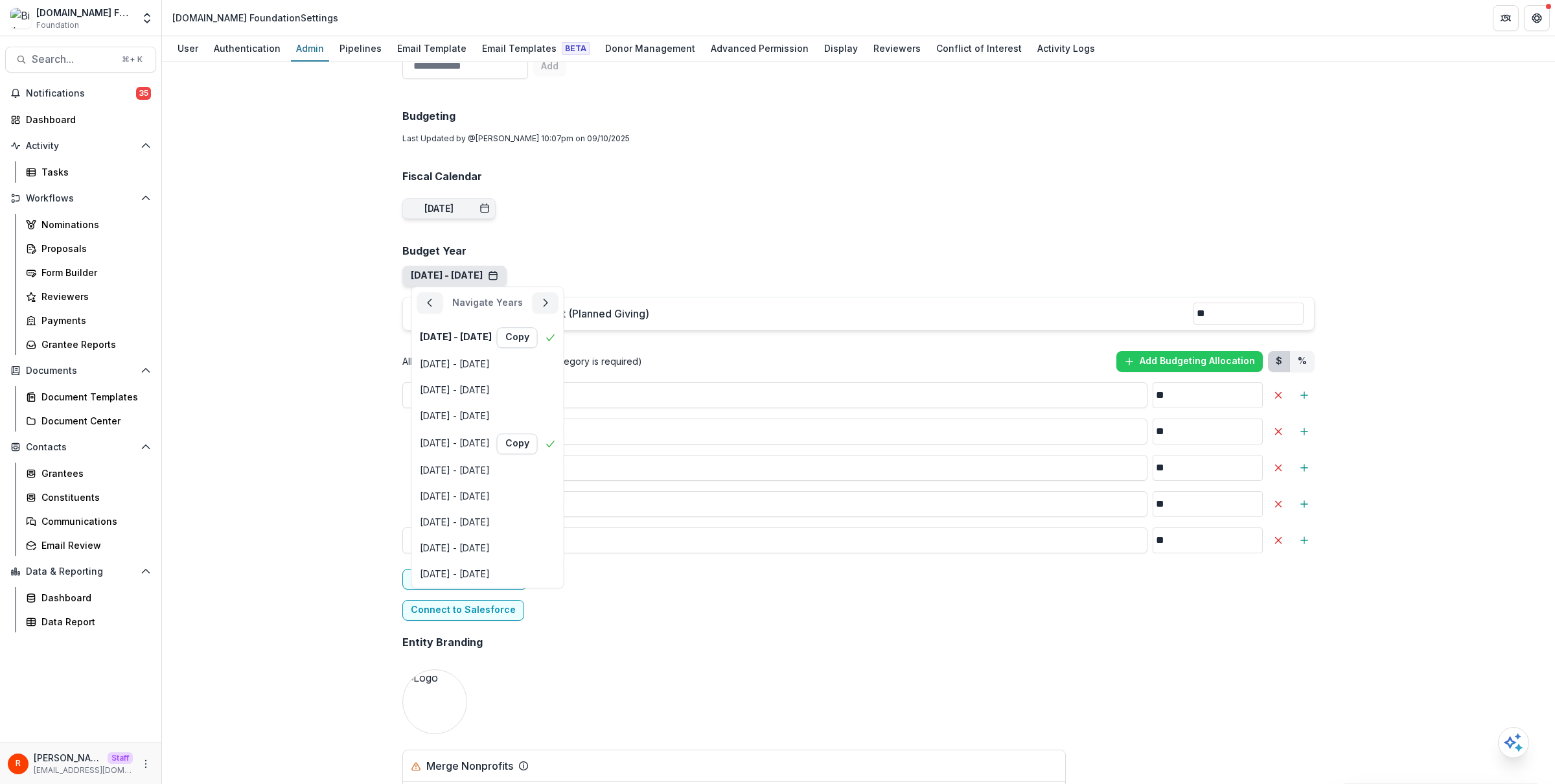
click at [488, 274] on button "Sep 1, 2020 - Aug 31, 2021" at bounding box center [455, 276] width 88 height 11
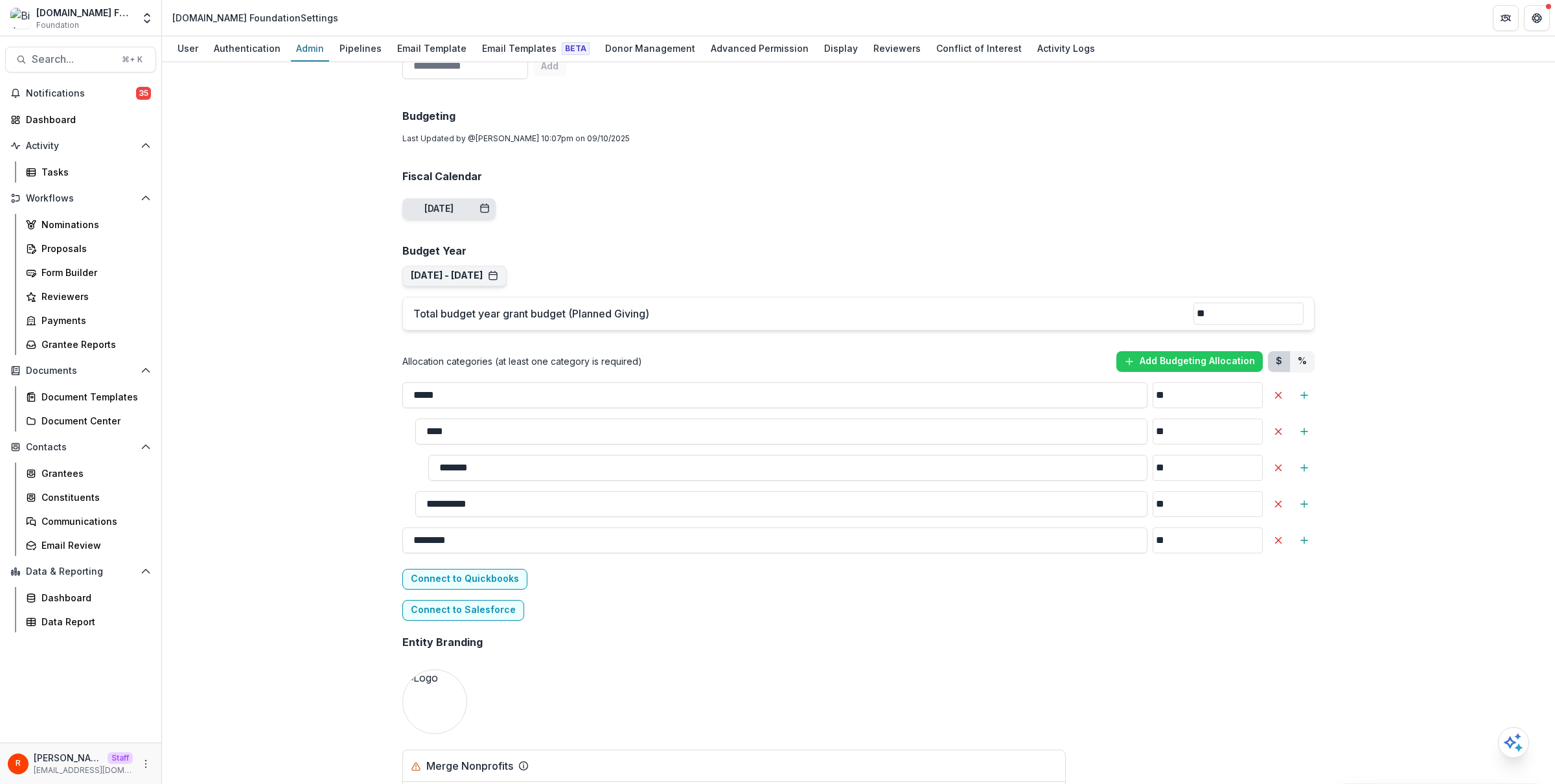
click at [454, 205] on div "Sep 8, 2024" at bounding box center [439, 209] width 29 height 11
click at [442, 290] on div "10" at bounding box center [448, 294] width 17 height 17
click at [429, 274] on div "2" at bounding box center [427, 274] width 17 height 17
click at [449, 247] on div "Tu" at bounding box center [448, 248] width 17 height 17
click at [483, 248] on div "Th" at bounding box center [490, 248] width 17 height 17
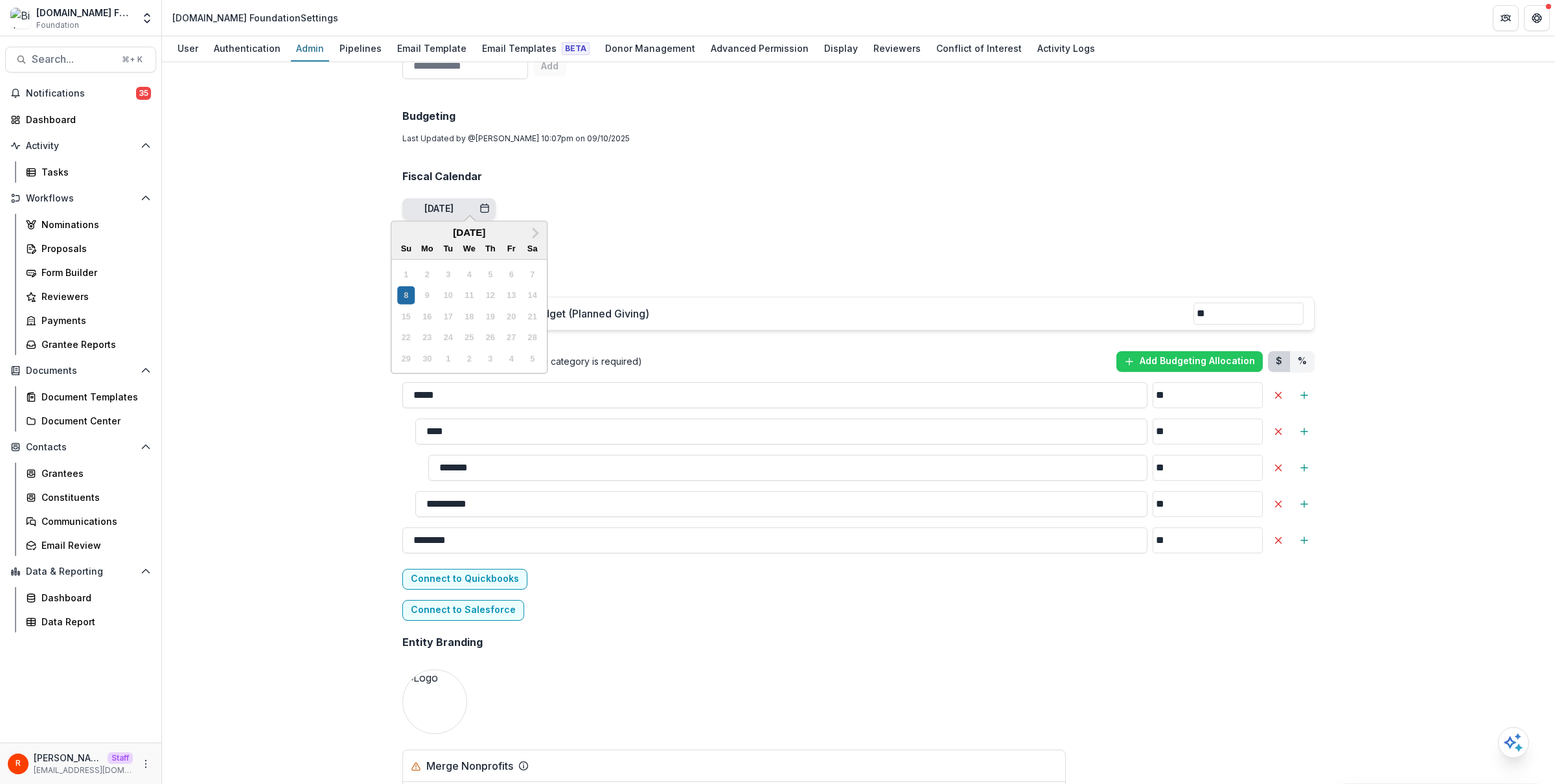
click at [497, 228] on h2 "September 2024" at bounding box center [469, 233] width 156 height 11
click at [618, 196] on div "Team ( 1 ) Add Team Member + Name Title Email Permissions test raj+1@trytemelio…" at bounding box center [859, 527] width 933 height 2289
click at [524, 202] on div "**********" at bounding box center [859, 527] width 933 height 2289
click at [490, 203] on div "Sep 8, 2024" at bounding box center [457, 209] width 65 height 11
click at [481, 282] on div "5" at bounding box center [490, 274] width 17 height 17
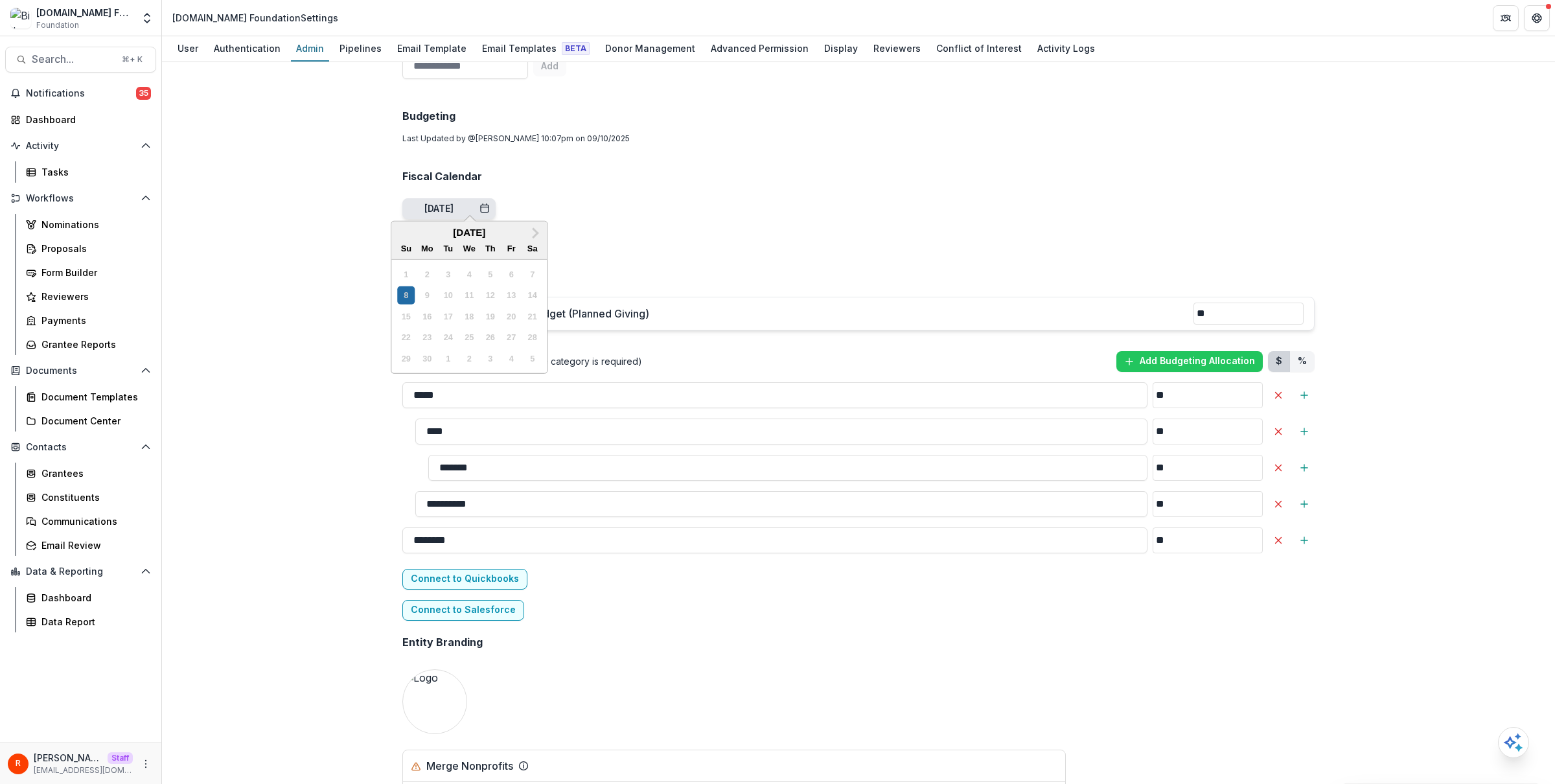
click at [478, 296] on div "8 9 10 11 12 13 14" at bounding box center [469, 295] width 147 height 21
click at [474, 295] on div "11" at bounding box center [469, 294] width 17 height 17
click at [700, 203] on div "Team ( 1 ) Add Team Member + Name Title Email Permissions test raj+1@trytemelio…" at bounding box center [859, 527] width 933 height 2289
click at [818, 635] on div "Entity Branding" at bounding box center [858, 642] width 913 height 33
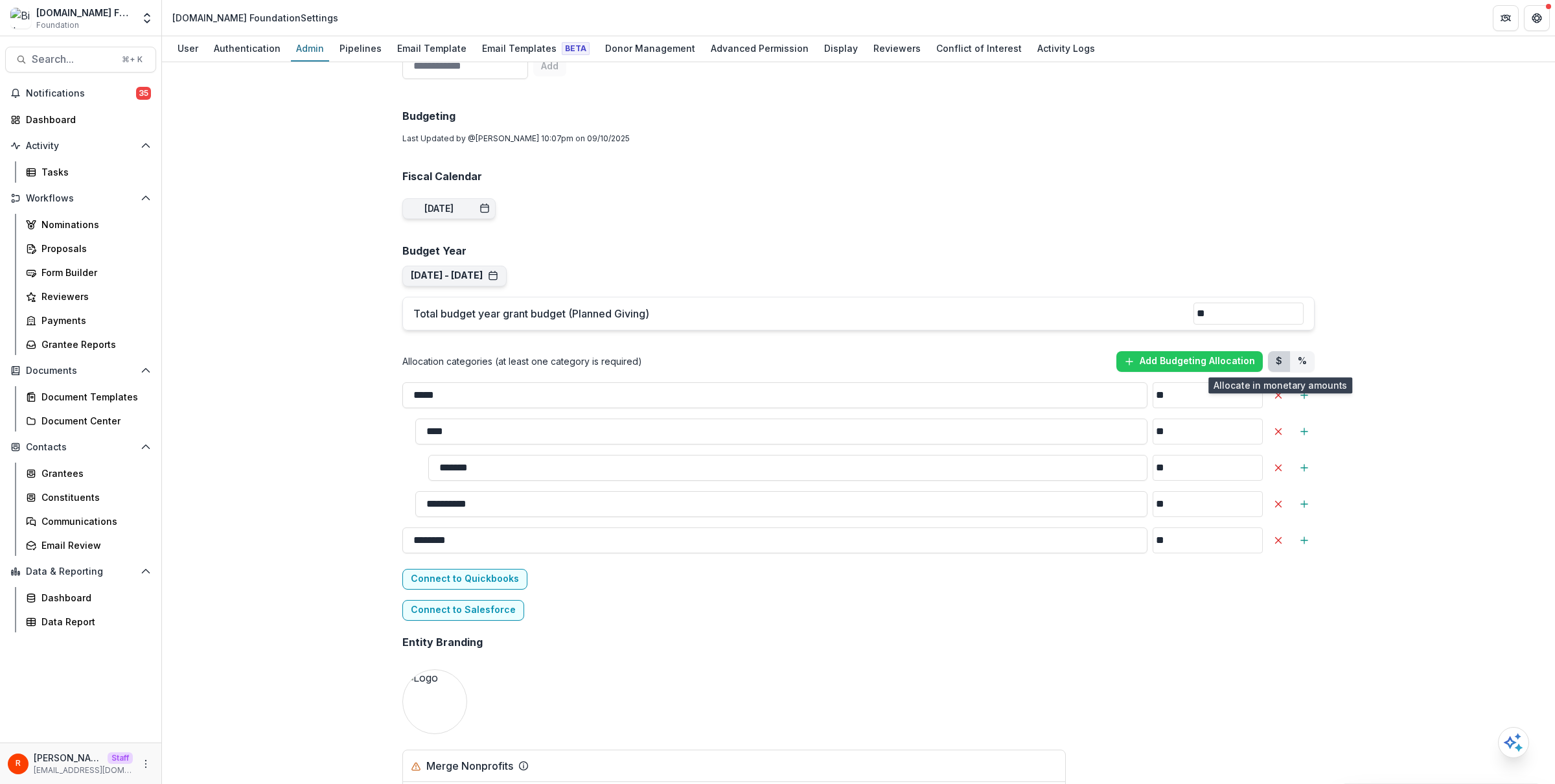
drag, startPoint x: 1267, startPoint y: 363, endPoint x: 1328, endPoint y: 363, distance: 61.0
click at [1328, 363] on div "**********" at bounding box center [858, 423] width 1393 height 722
click at [827, 281] on div "**********" at bounding box center [859, 527] width 933 height 2289
click at [446, 273] on button "Sep 1, 2020 - Aug 31, 2021" at bounding box center [455, 276] width 88 height 11
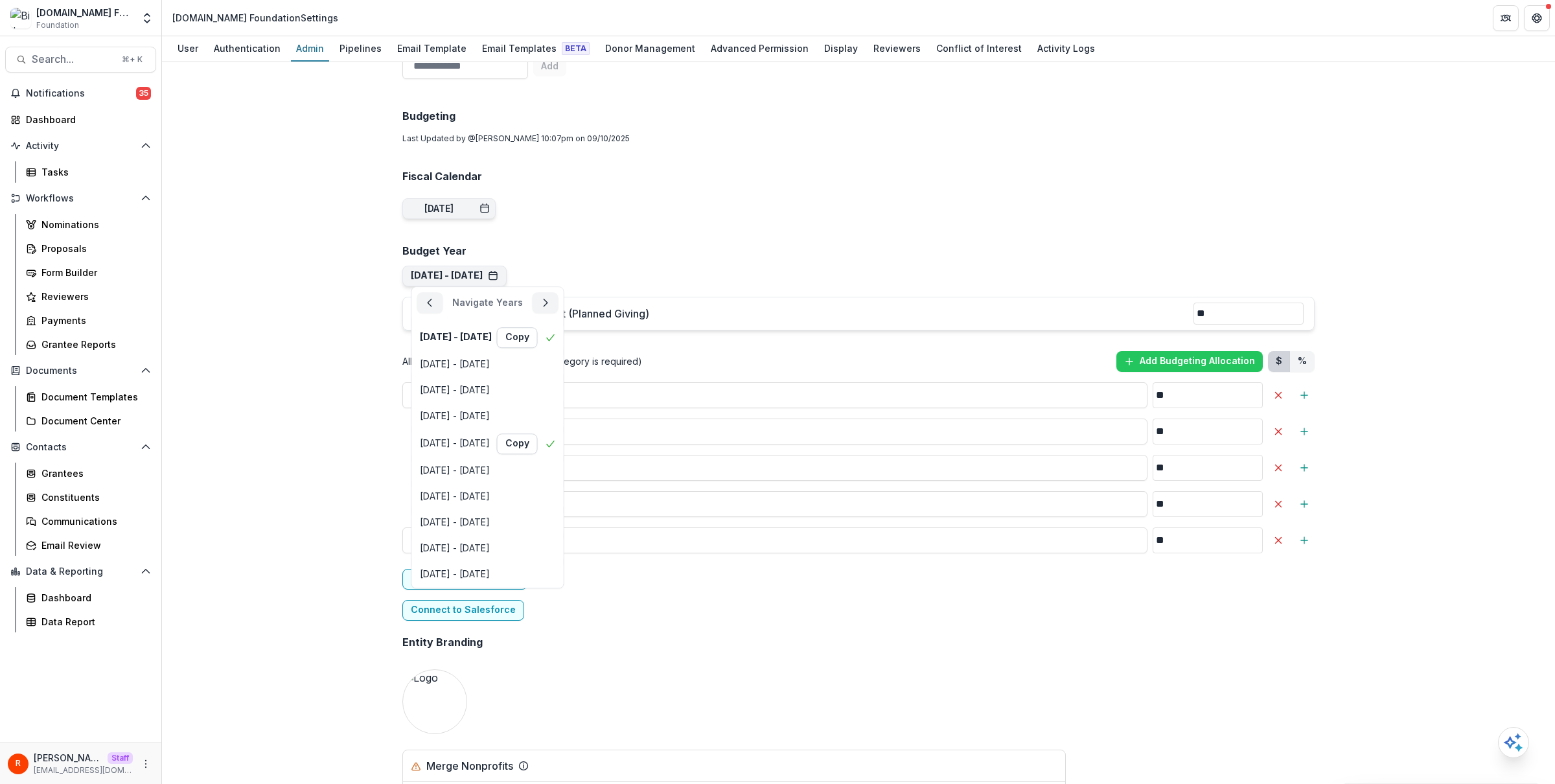
click at [785, 210] on div "**********" at bounding box center [859, 527] width 933 height 2289
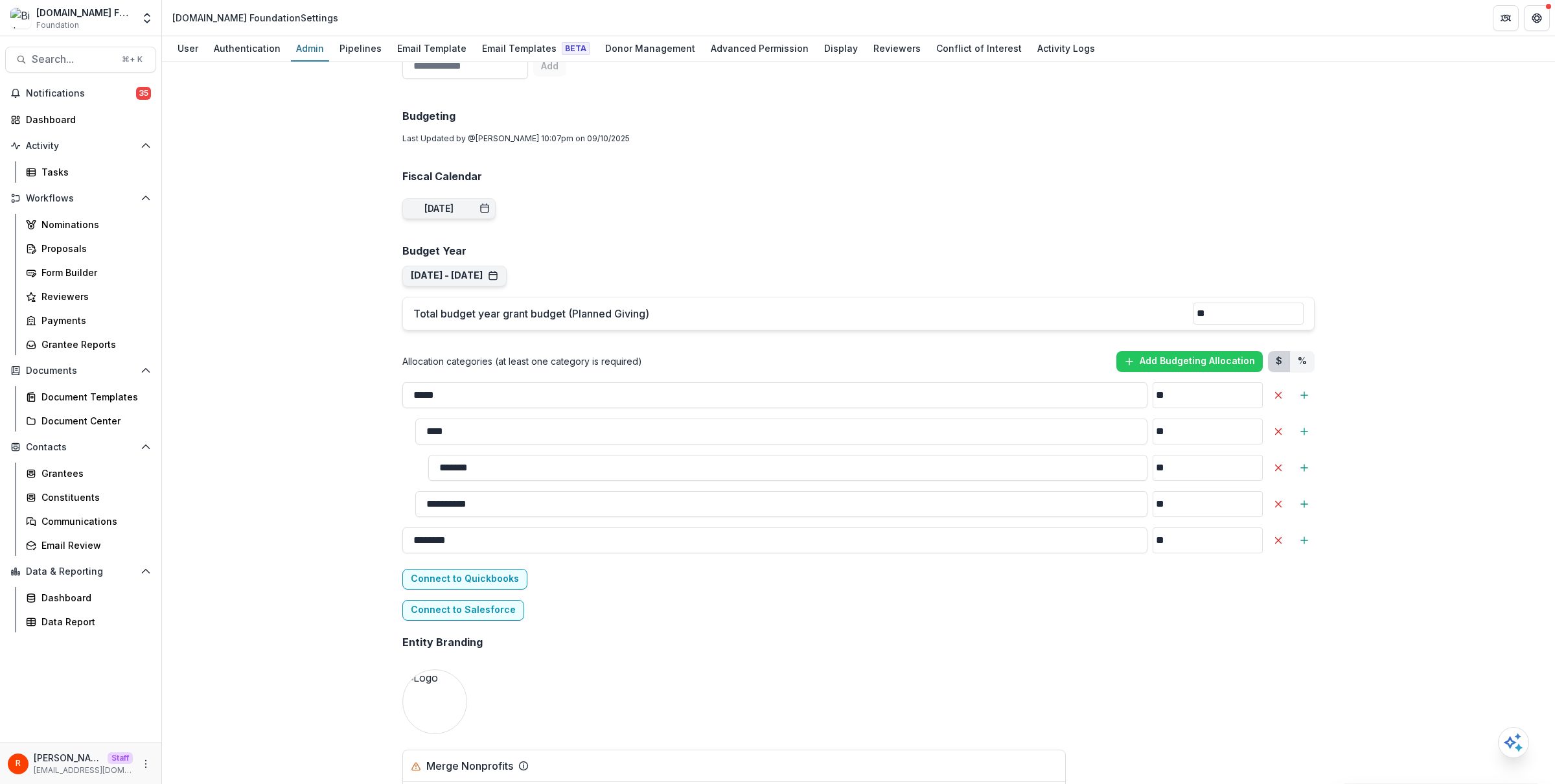
click at [438, 172] on h2 "Fiscal Calendar" at bounding box center [858, 176] width 913 height 12
copy div "Fiscal Calendar Sep 8, 2024"
click at [439, 213] on div "Sep 8, 2024" at bounding box center [439, 209] width 29 height 11
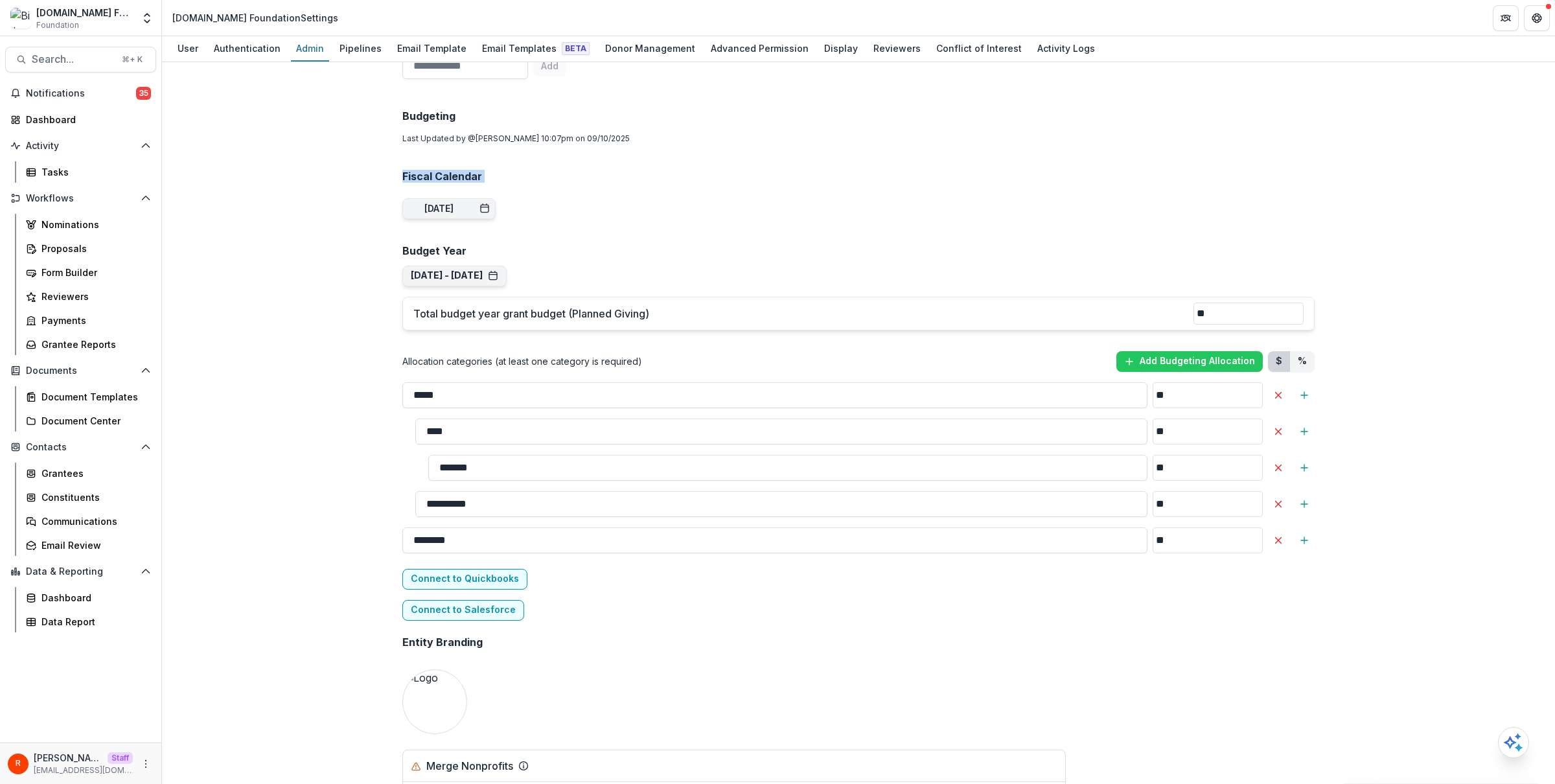
click at [554, 183] on div "**********" at bounding box center [859, 527] width 933 height 2289
click at [272, 308] on div "**********" at bounding box center [858, 423] width 1393 height 722
click at [439, 246] on h2 "Budget Year" at bounding box center [858, 251] width 913 height 12
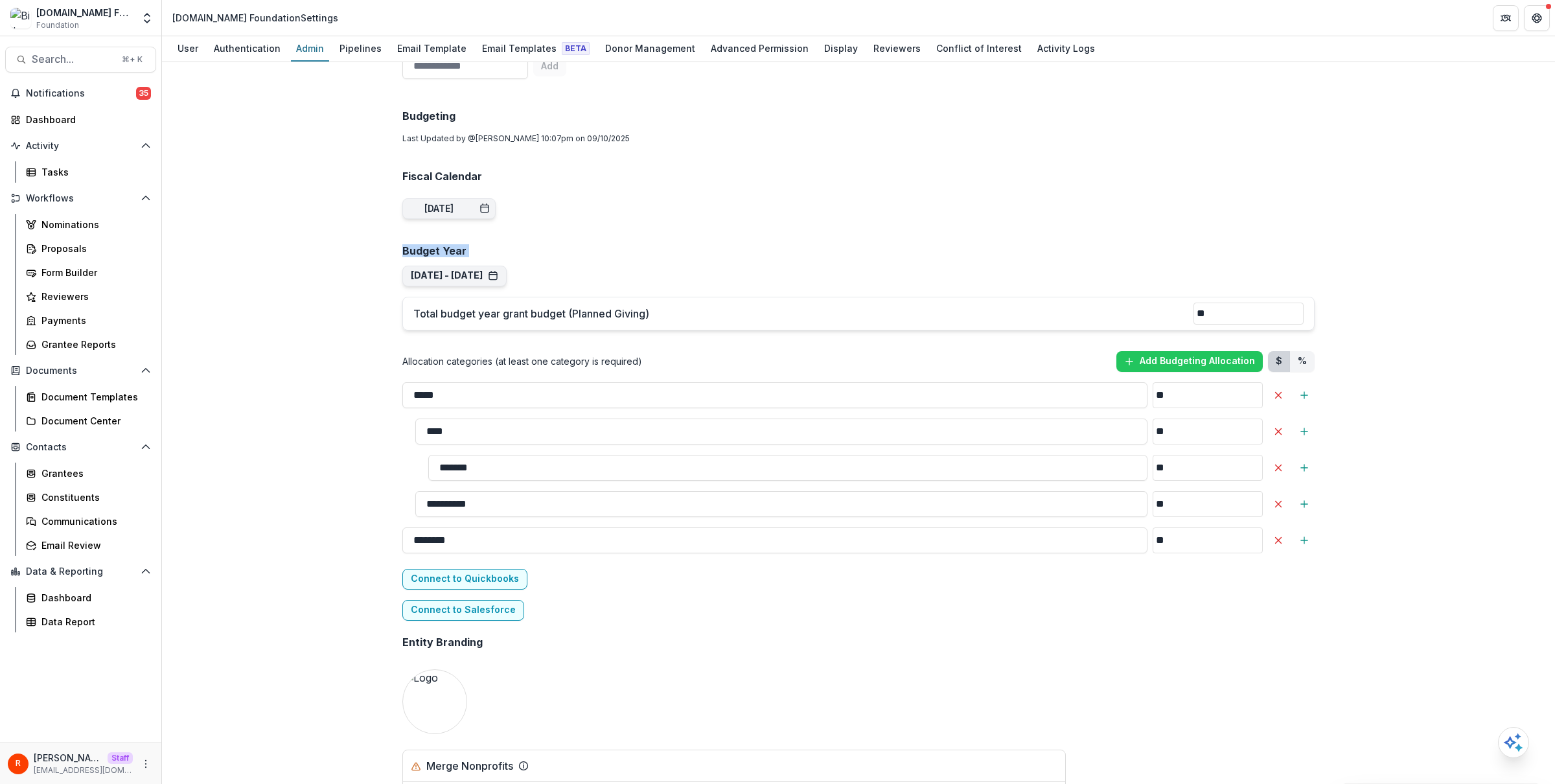
copy div "Budget Year Sep 1, 2020 - Aug 31, 2021 Navigate Years Sep 1, 2020 - Aug 31, 202…"
click at [345, 377] on div "**********" at bounding box center [858, 423] width 1393 height 722
